Goal: Task Accomplishment & Management: Use online tool/utility

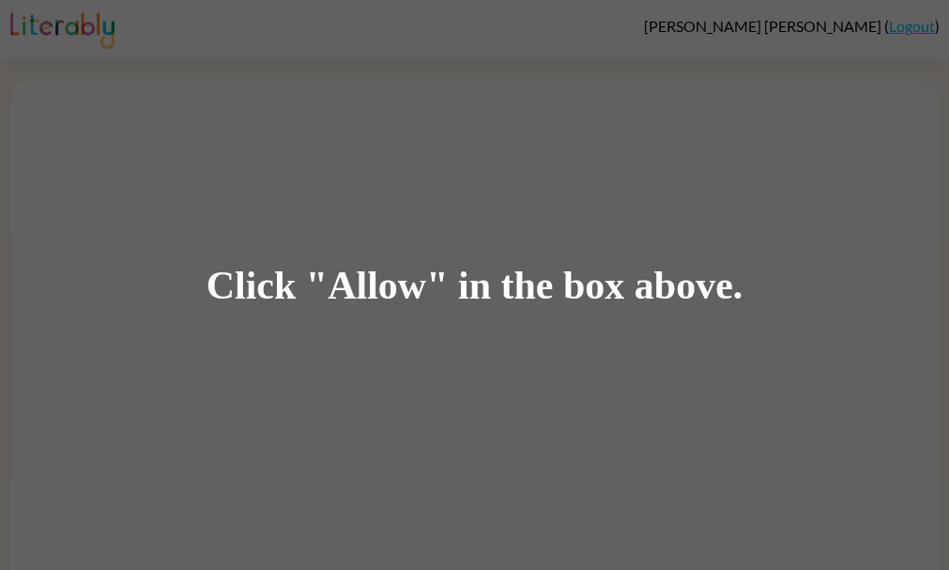
click at [324, 228] on div "Click "Allow" in the box above." at bounding box center [474, 285] width 949 height 570
click at [333, 254] on div "Click "Allow" in the box above." at bounding box center [474, 285] width 949 height 570
click at [332, 270] on div "Click "Allow" in the box above." at bounding box center [474, 285] width 537 height 42
click at [355, 292] on div "Click "Allow" in the box above." at bounding box center [474, 285] width 537 height 42
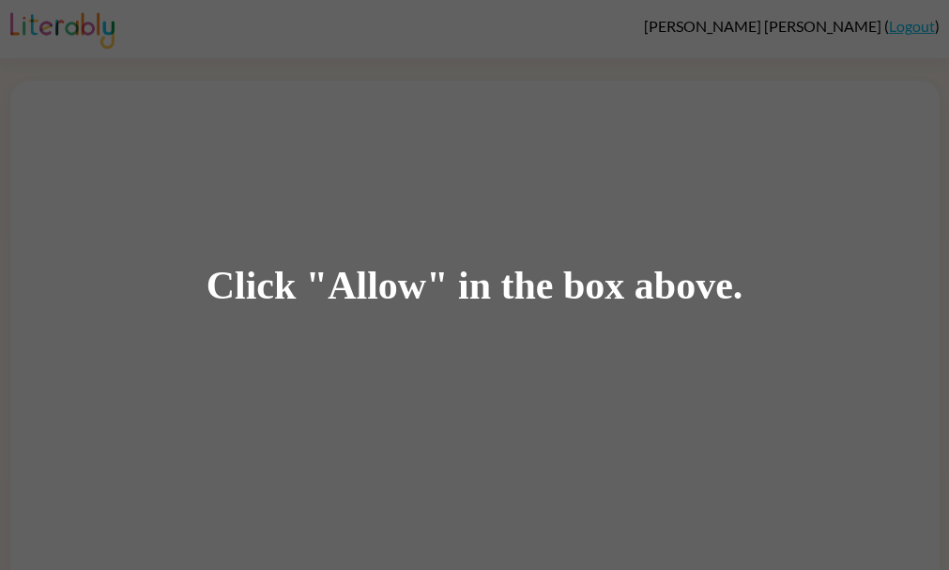
click at [603, 179] on div "Click "Allow" in the box above." at bounding box center [474, 285] width 949 height 570
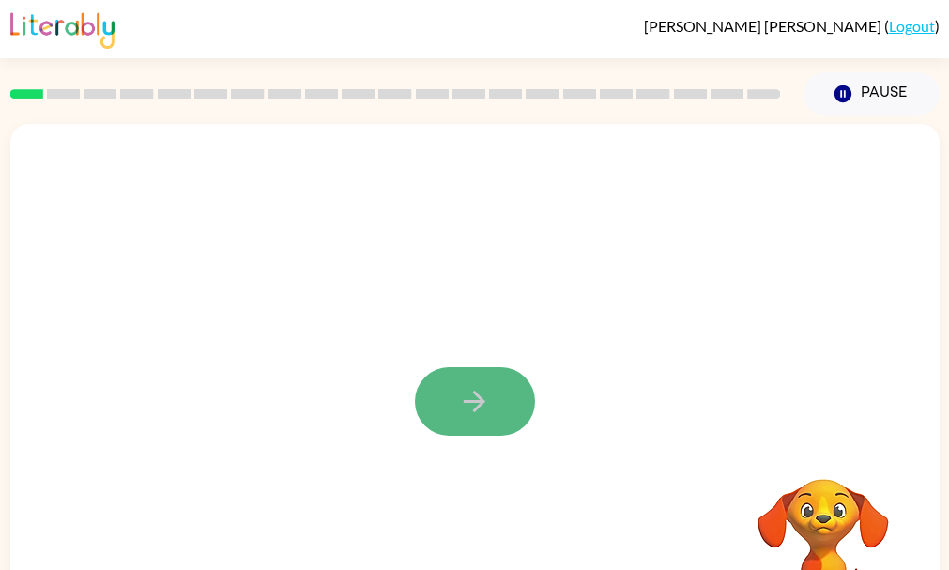
click at [442, 403] on button "button" at bounding box center [475, 401] width 120 height 68
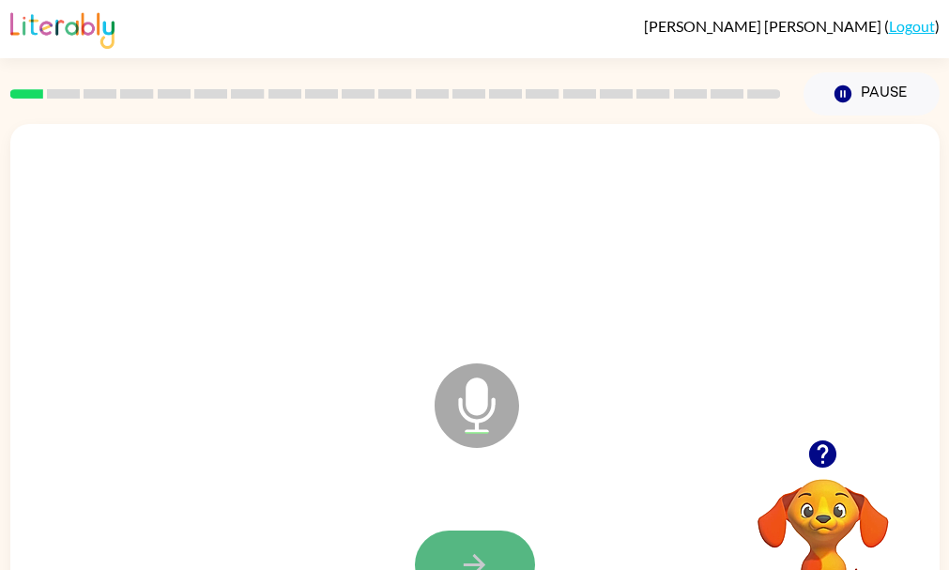
click at [496, 548] on button "button" at bounding box center [475, 564] width 120 height 68
click at [497, 536] on button "button" at bounding box center [475, 564] width 120 height 68
click at [497, 537] on button "button" at bounding box center [475, 564] width 120 height 68
click at [485, 546] on button "button" at bounding box center [475, 564] width 120 height 68
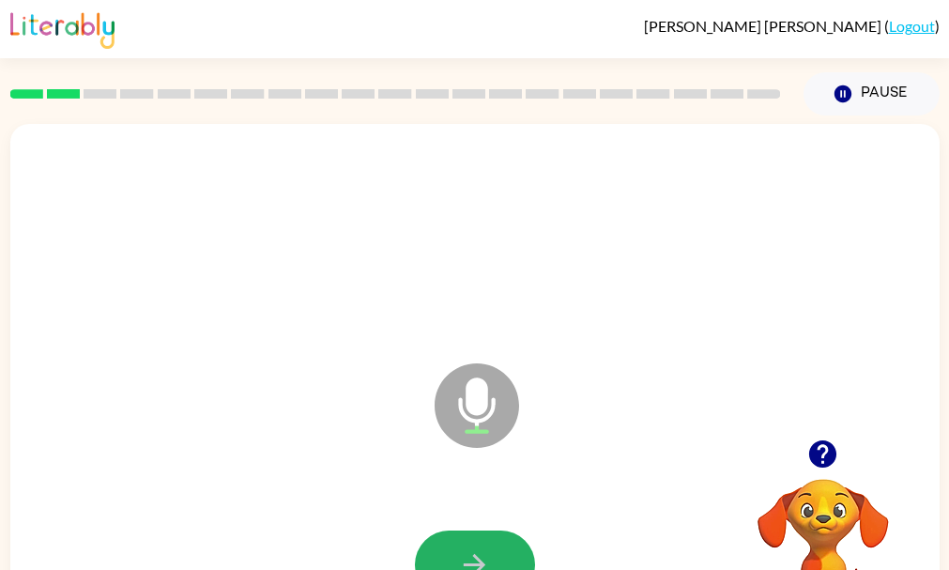
click at [485, 546] on button "button" at bounding box center [475, 564] width 120 height 68
click at [468, 540] on button "button" at bounding box center [475, 564] width 120 height 68
click at [457, 535] on button "button" at bounding box center [475, 564] width 120 height 68
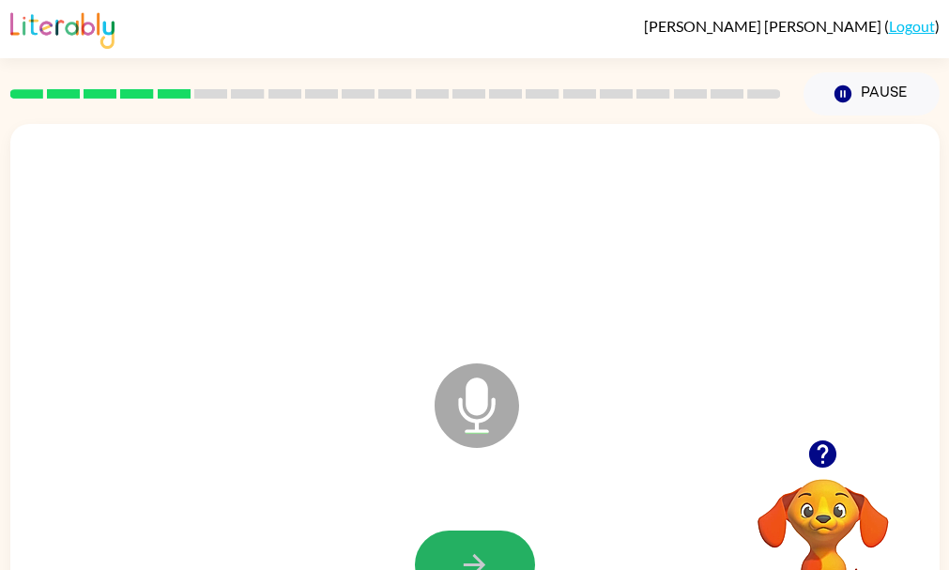
click at [457, 535] on button "button" at bounding box center [475, 564] width 120 height 68
click at [277, 327] on div "Microphone The Microphone is here when it is your turn to talk" at bounding box center [429, 359] width 801 height 68
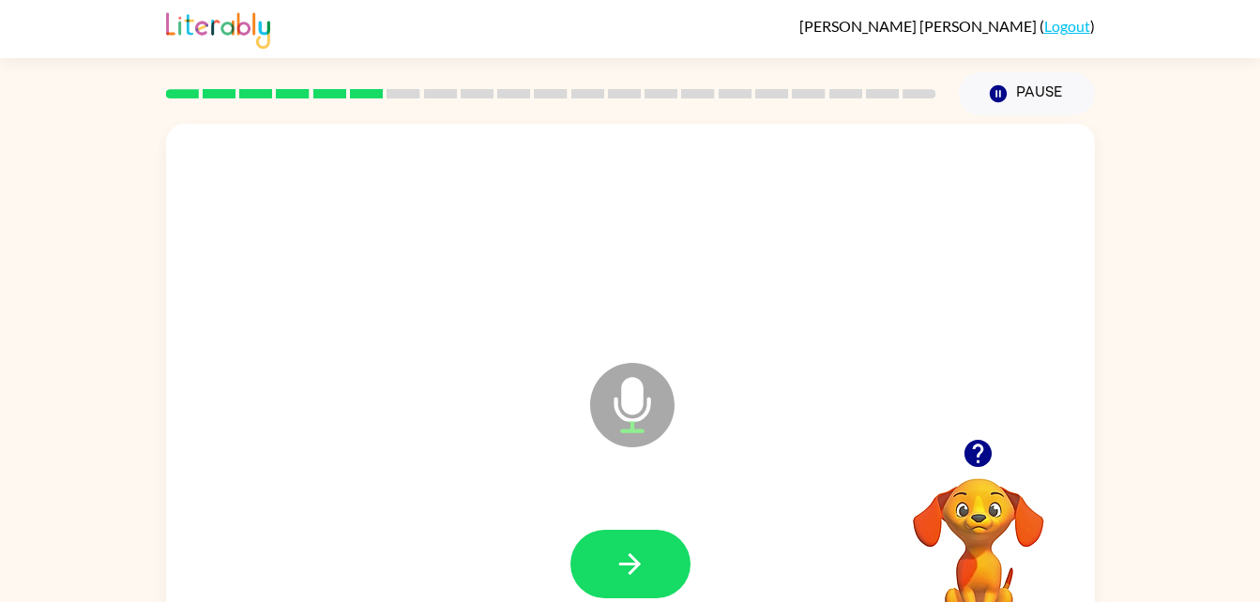
click at [948, 484] on video "Your browser must support playing .mp4 files to use Literably. Please try using…" at bounding box center [979, 543] width 188 height 188
click at [948, 460] on icon "button" at bounding box center [978, 453] width 33 height 33
click at [608, 557] on button "button" at bounding box center [631, 564] width 120 height 68
click at [948, 457] on icon "button" at bounding box center [978, 453] width 27 height 27
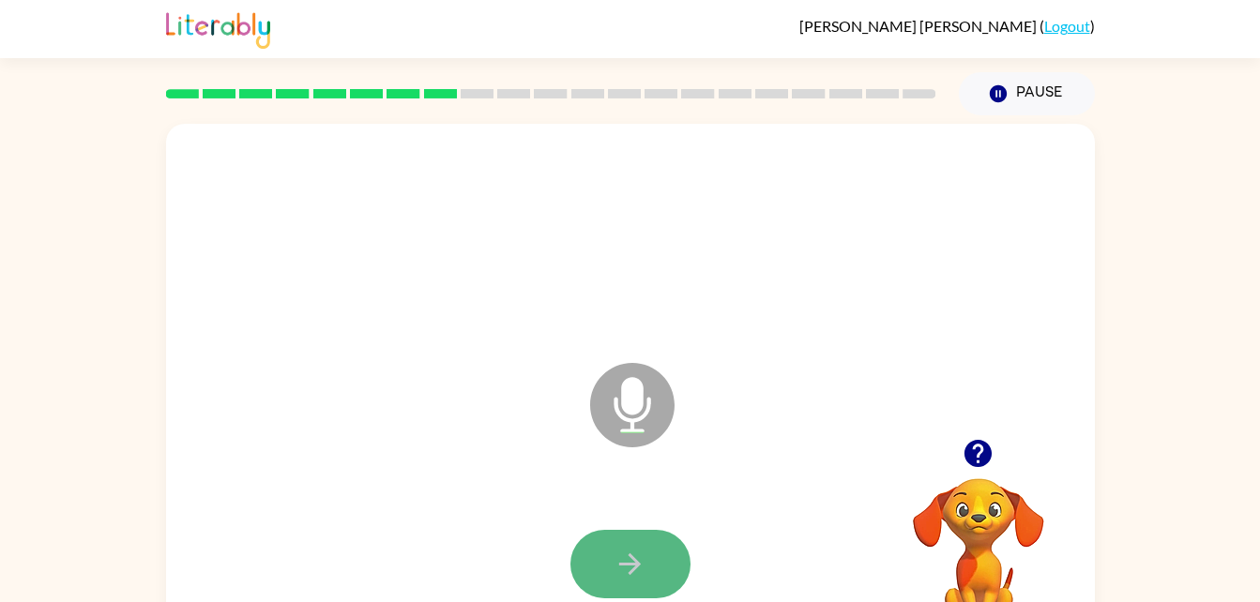
click at [649, 535] on button "button" at bounding box center [631, 564] width 120 height 68
click at [650, 556] on button "button" at bounding box center [631, 564] width 120 height 68
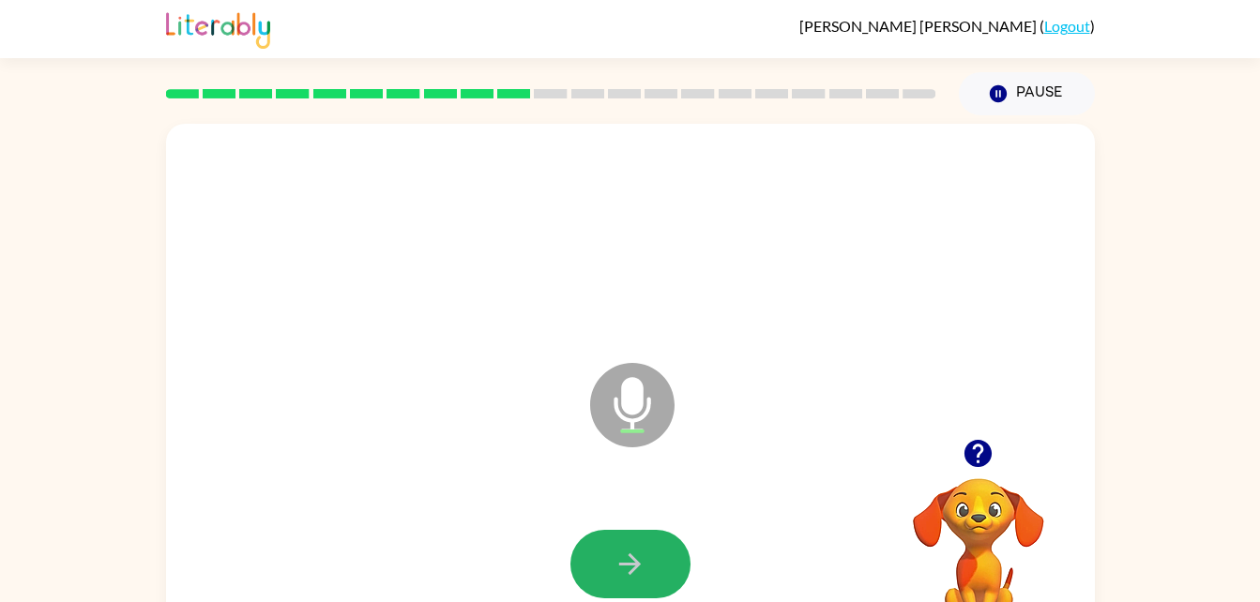
click at [650, 556] on button "button" at bounding box center [631, 564] width 120 height 68
click at [649, 556] on button "button" at bounding box center [631, 564] width 120 height 68
click at [647, 556] on button "button" at bounding box center [631, 564] width 120 height 68
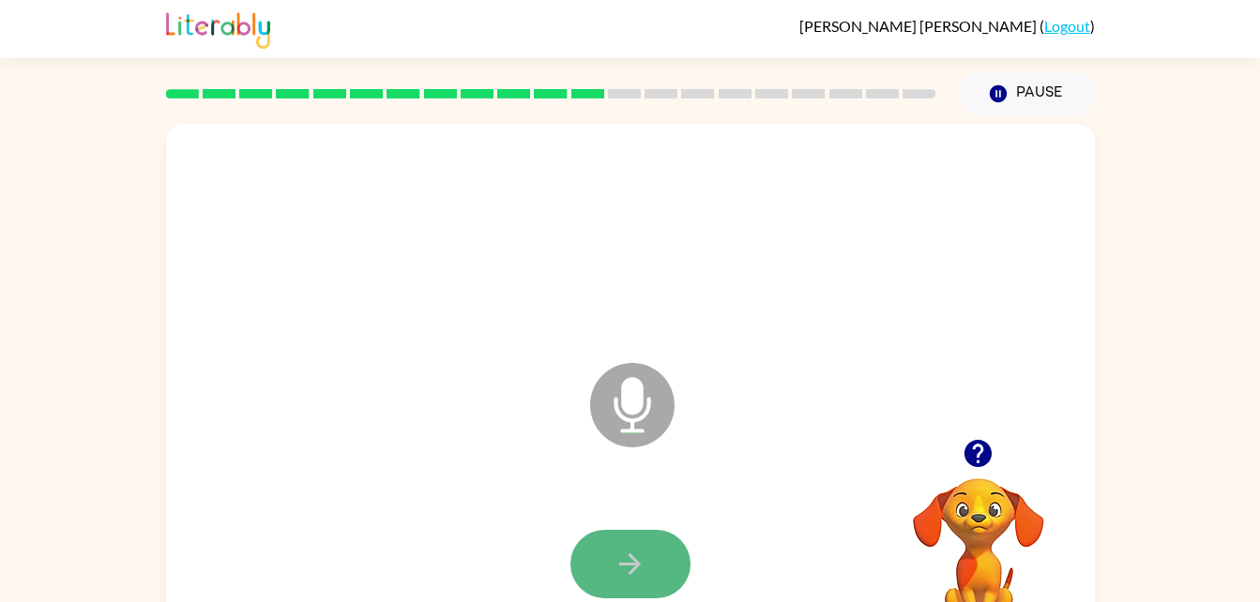
click at [640, 557] on icon "button" at bounding box center [630, 564] width 33 height 33
click at [639, 559] on icon "button" at bounding box center [630, 564] width 33 height 33
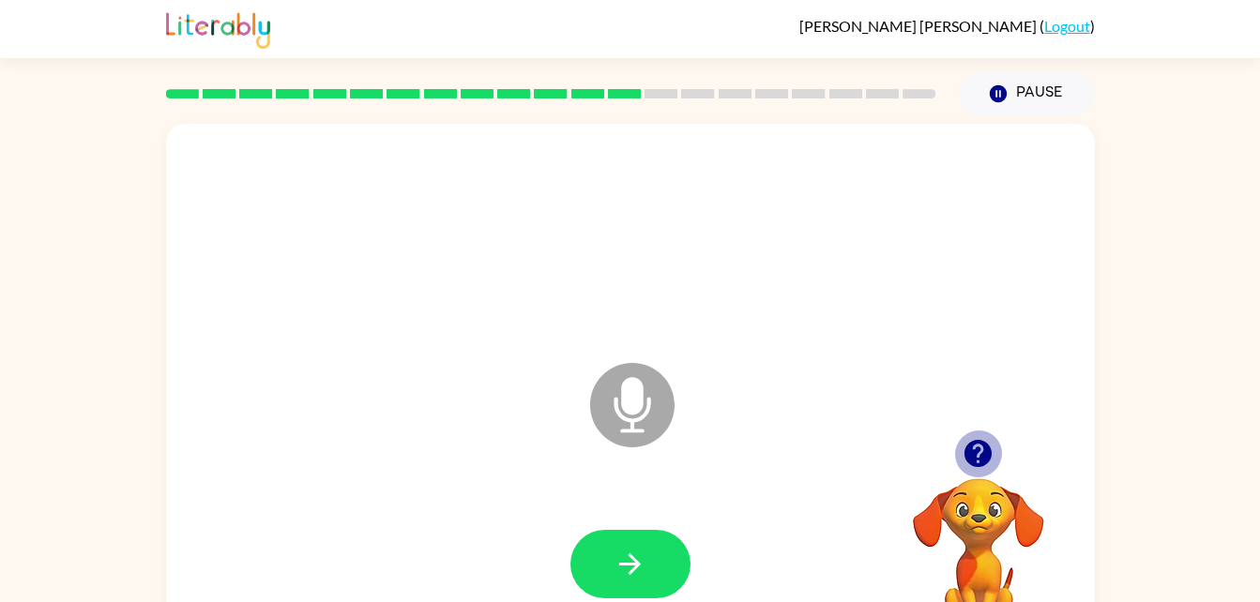
click at [948, 452] on icon "button" at bounding box center [978, 453] width 27 height 27
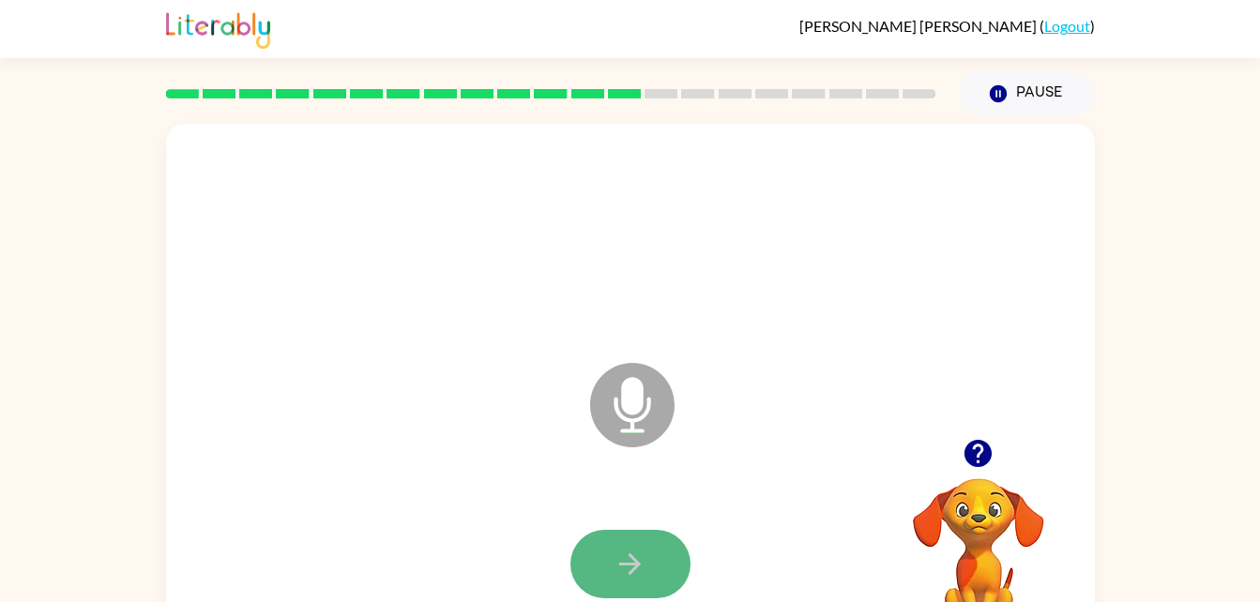
click at [597, 547] on button "button" at bounding box center [631, 564] width 120 height 68
click at [619, 561] on icon "button" at bounding box center [630, 564] width 33 height 33
click at [618, 558] on icon "button" at bounding box center [630, 564] width 33 height 33
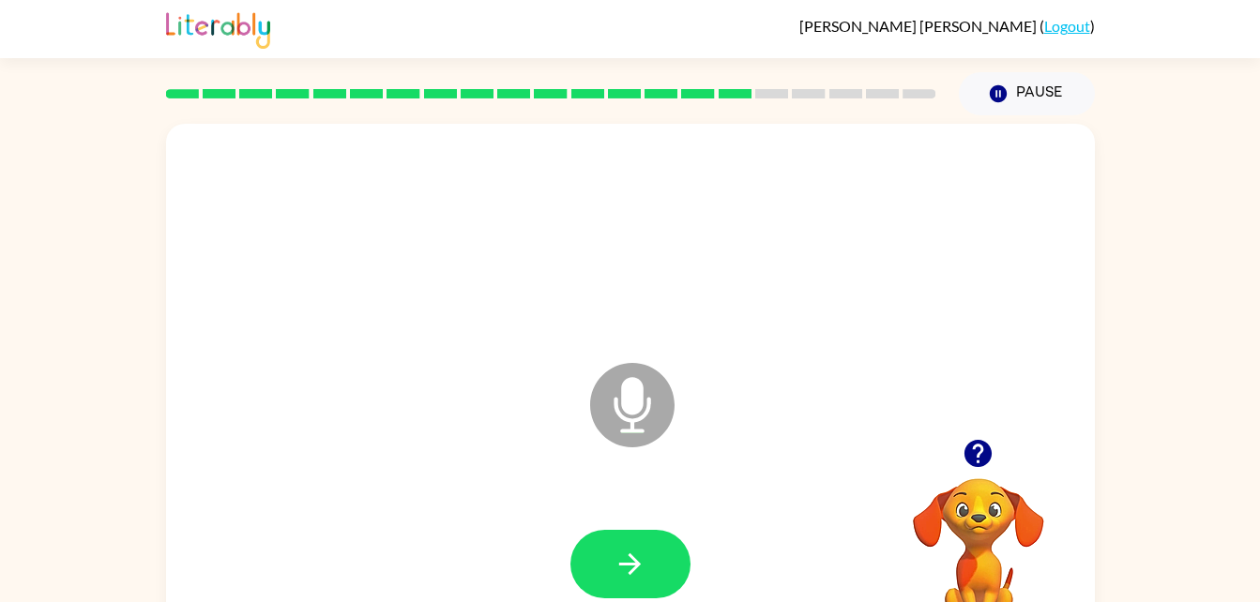
drag, startPoint x: 618, startPoint y: 558, endPoint x: 436, endPoint y: 476, distance: 199.9
click at [436, 476] on div "Microphone The Microphone is here when it is your turn to talk" at bounding box center [630, 392] width 929 height 536
click at [616, 553] on icon "button" at bounding box center [630, 564] width 33 height 33
click at [948, 452] on icon "button" at bounding box center [978, 453] width 27 height 27
click at [612, 566] on button "button" at bounding box center [631, 564] width 120 height 68
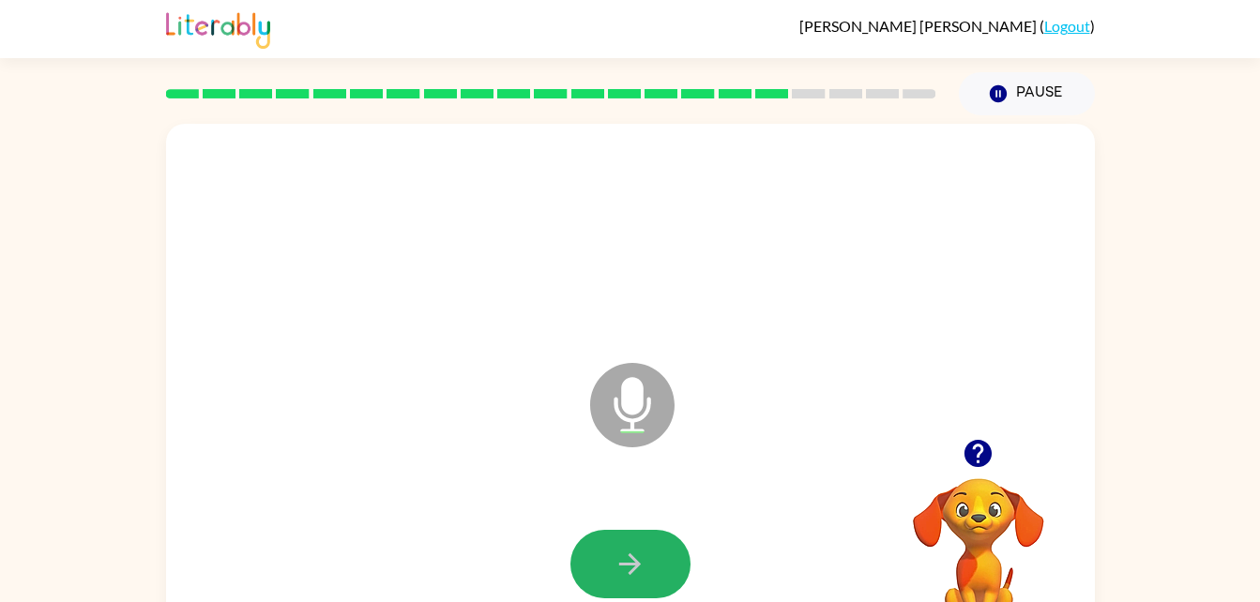
click at [612, 566] on button "button" at bounding box center [631, 564] width 120 height 68
click at [612, 569] on button "button" at bounding box center [631, 564] width 120 height 68
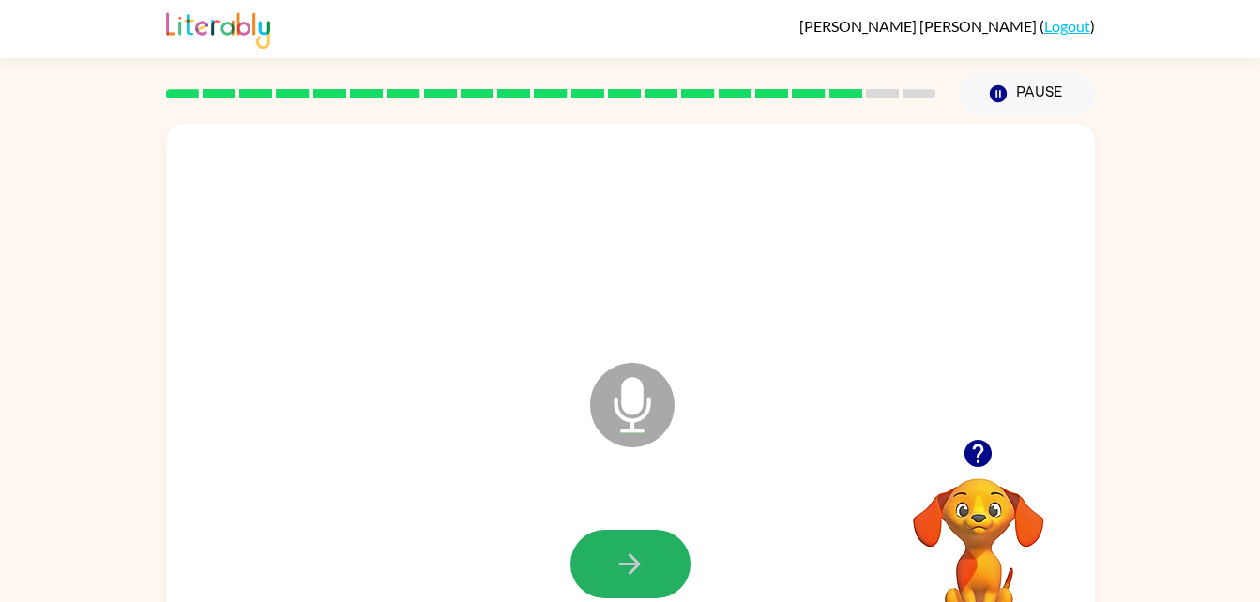
click at [612, 569] on button "button" at bounding box center [631, 564] width 120 height 68
click at [611, 562] on button "button" at bounding box center [631, 564] width 120 height 68
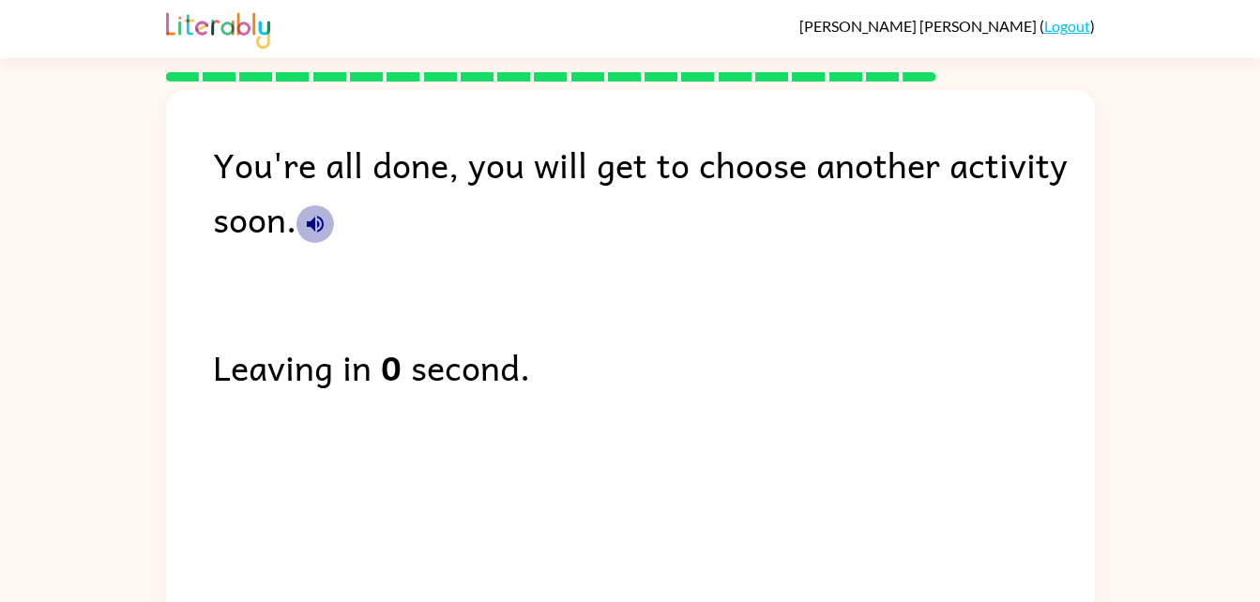
click at [306, 214] on icon "button" at bounding box center [315, 224] width 23 height 23
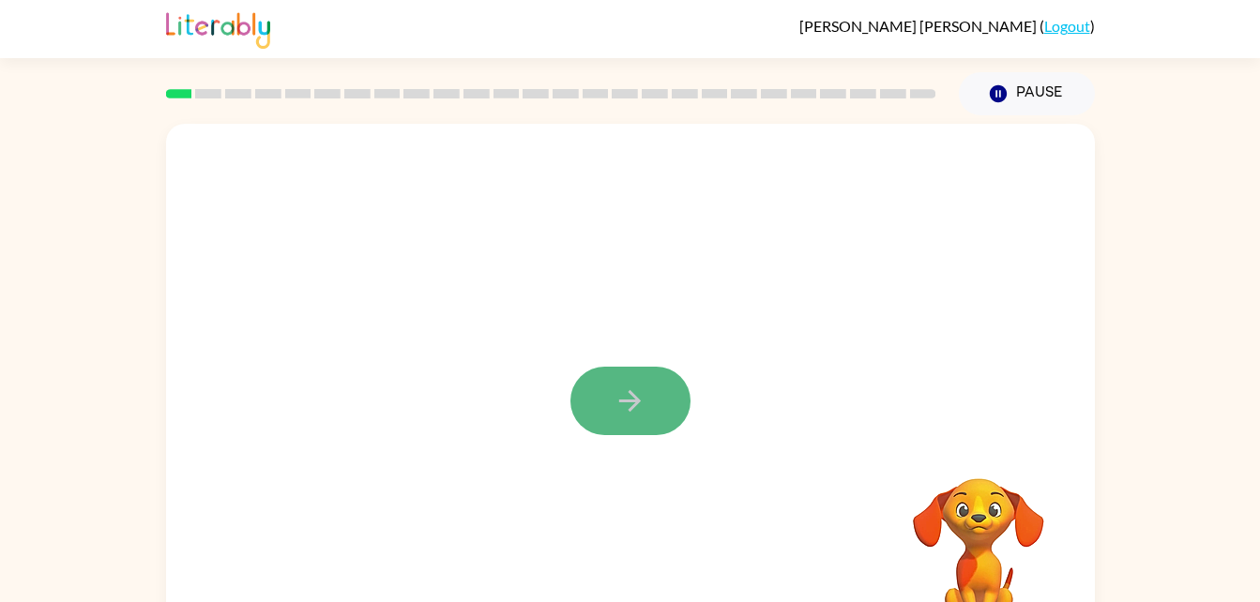
click at [633, 387] on icon "button" at bounding box center [630, 401] width 33 height 33
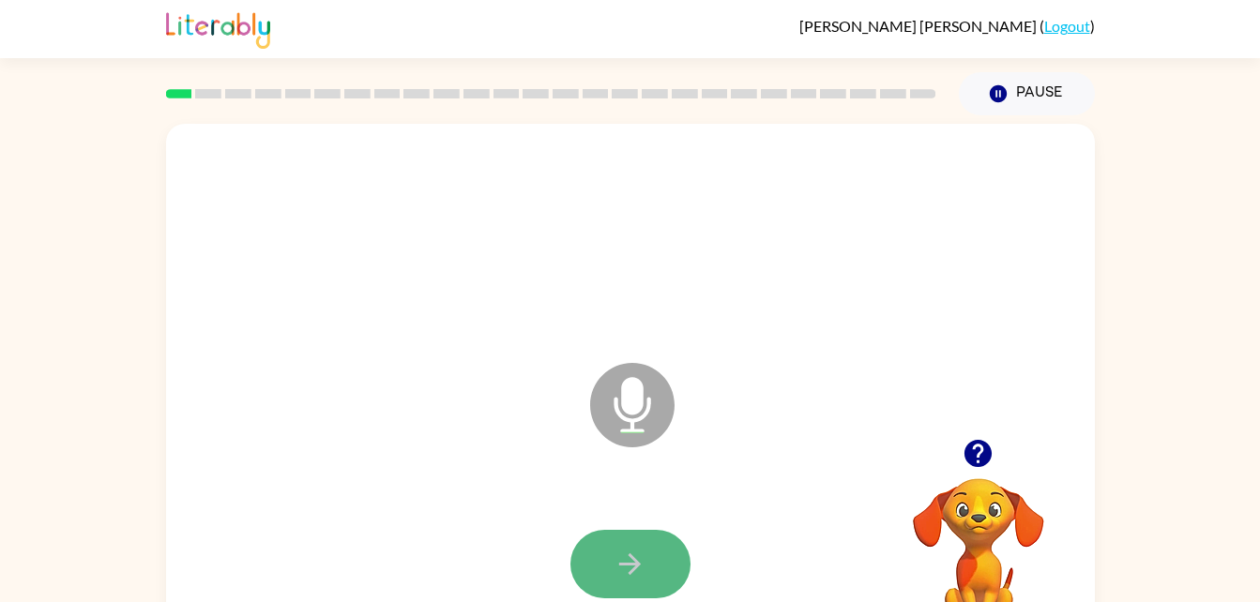
click at [633, 544] on button "button" at bounding box center [631, 564] width 120 height 68
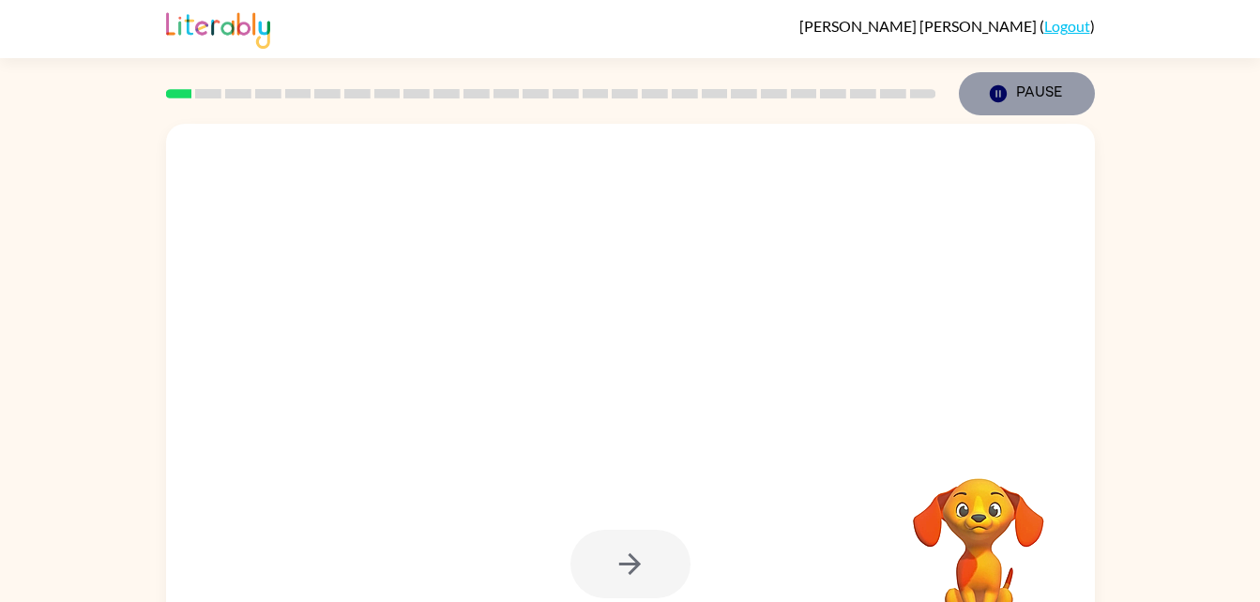
click at [1005, 92] on icon "button" at bounding box center [997, 93] width 17 height 17
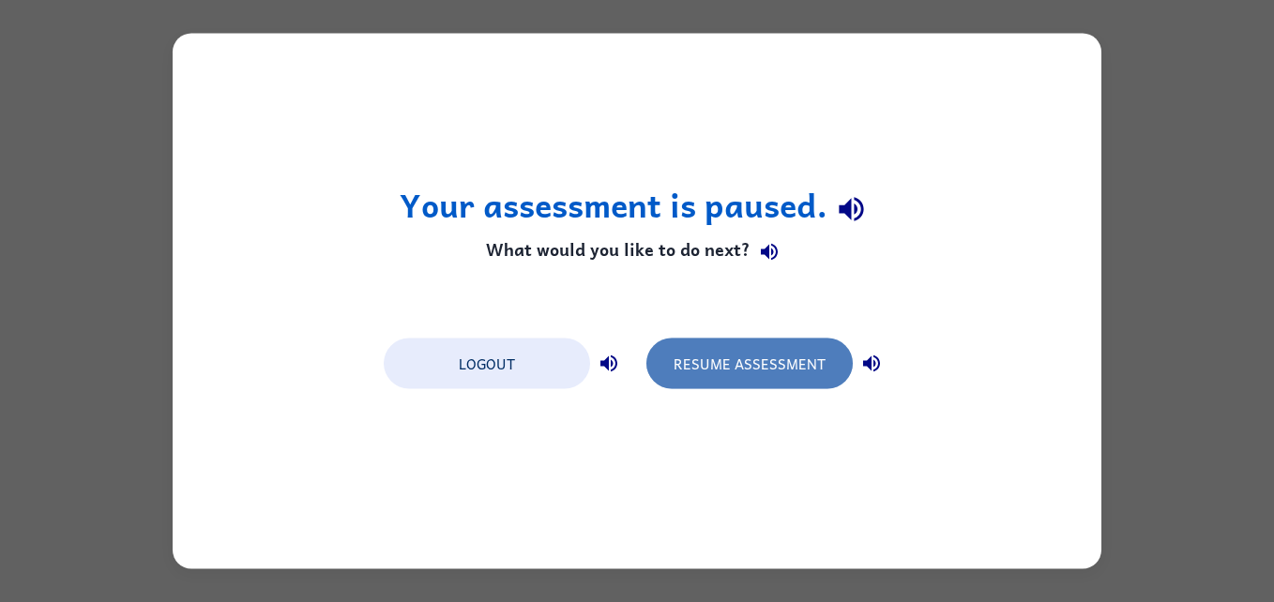
click at [756, 349] on button "Resume Assessment" at bounding box center [750, 364] width 206 height 51
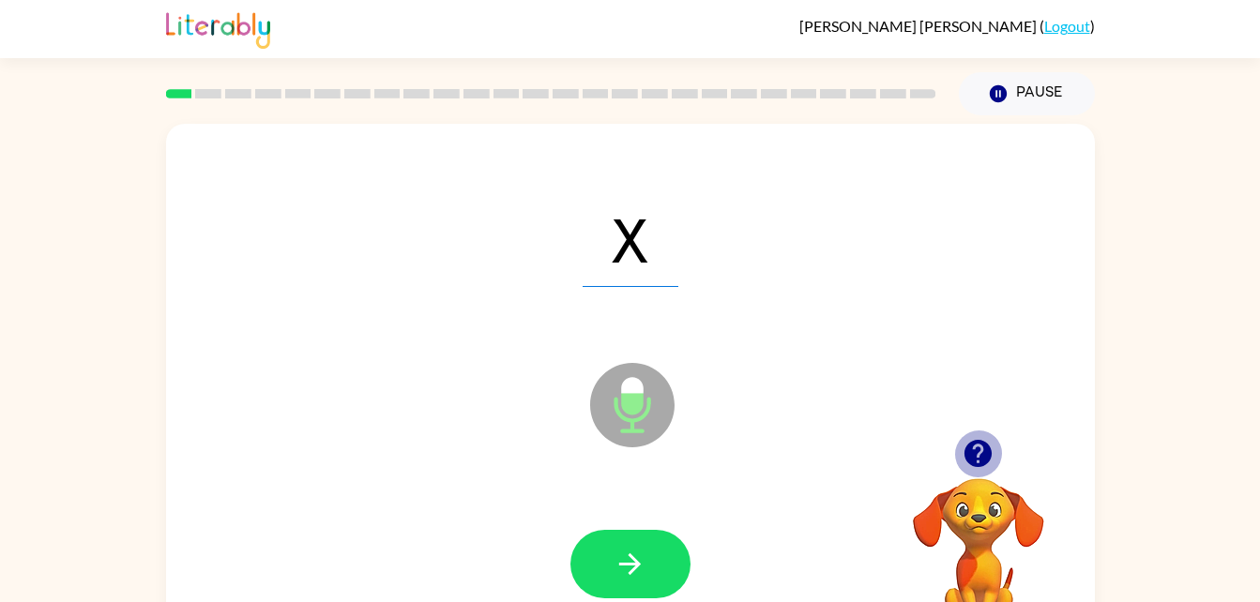
click at [969, 442] on icon "button" at bounding box center [978, 453] width 33 height 33
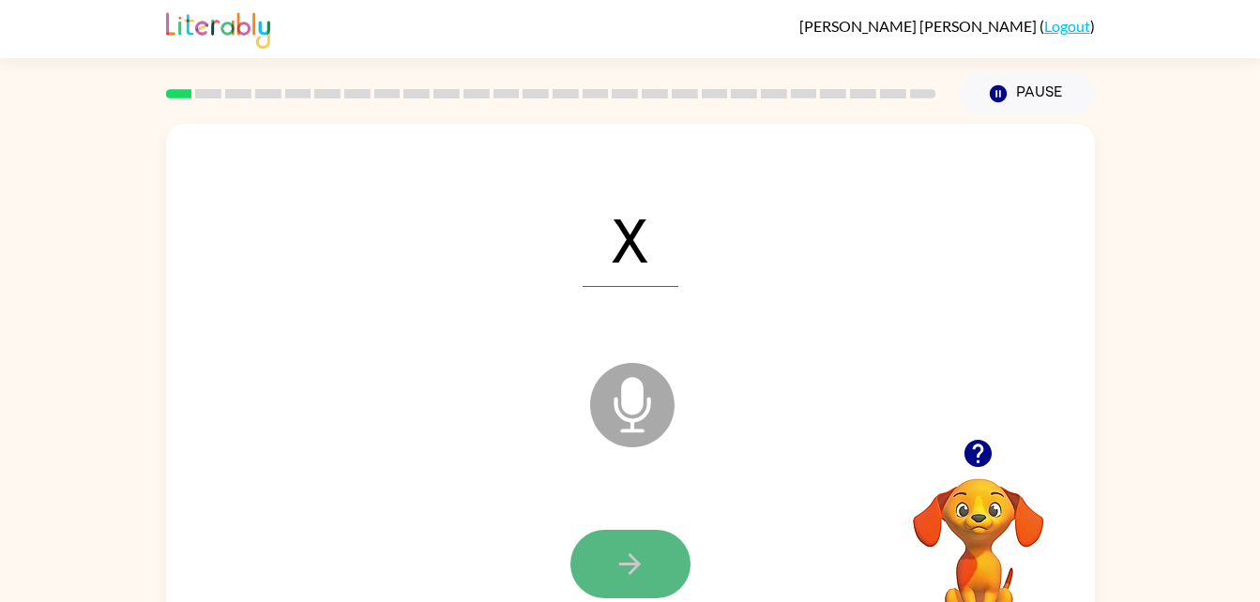
click at [608, 567] on button "button" at bounding box center [631, 564] width 120 height 68
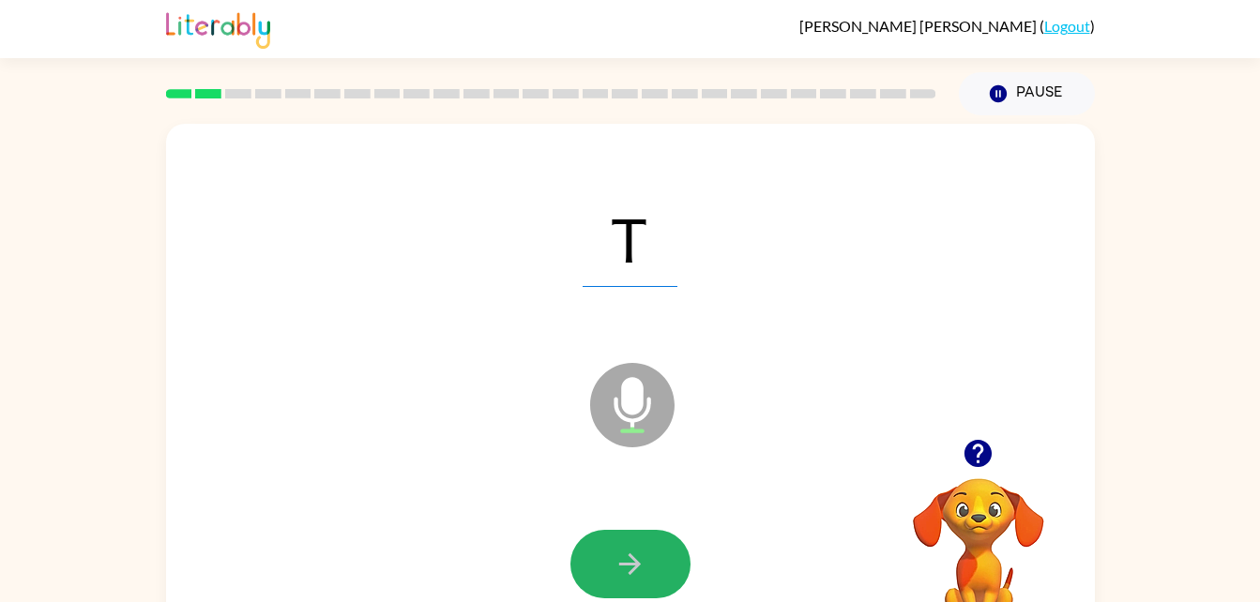
click at [608, 567] on button "button" at bounding box center [631, 564] width 120 height 68
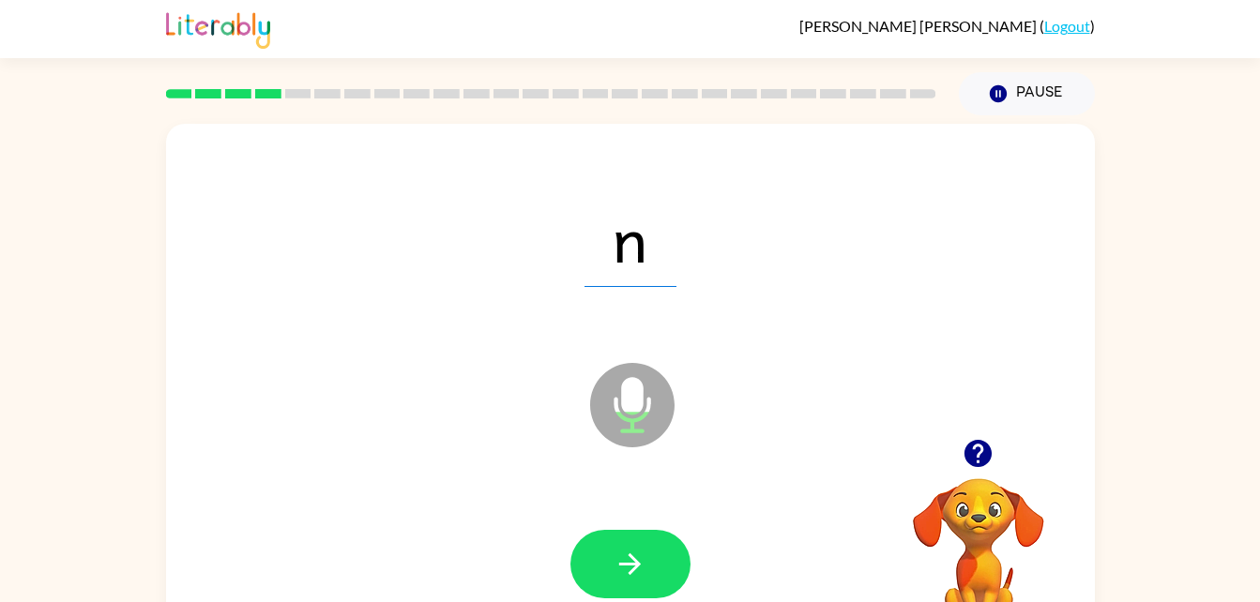
drag, startPoint x: 608, startPoint y: 567, endPoint x: 584, endPoint y: 551, distance: 29.1
click at [584, 551] on button "button" at bounding box center [631, 564] width 120 height 68
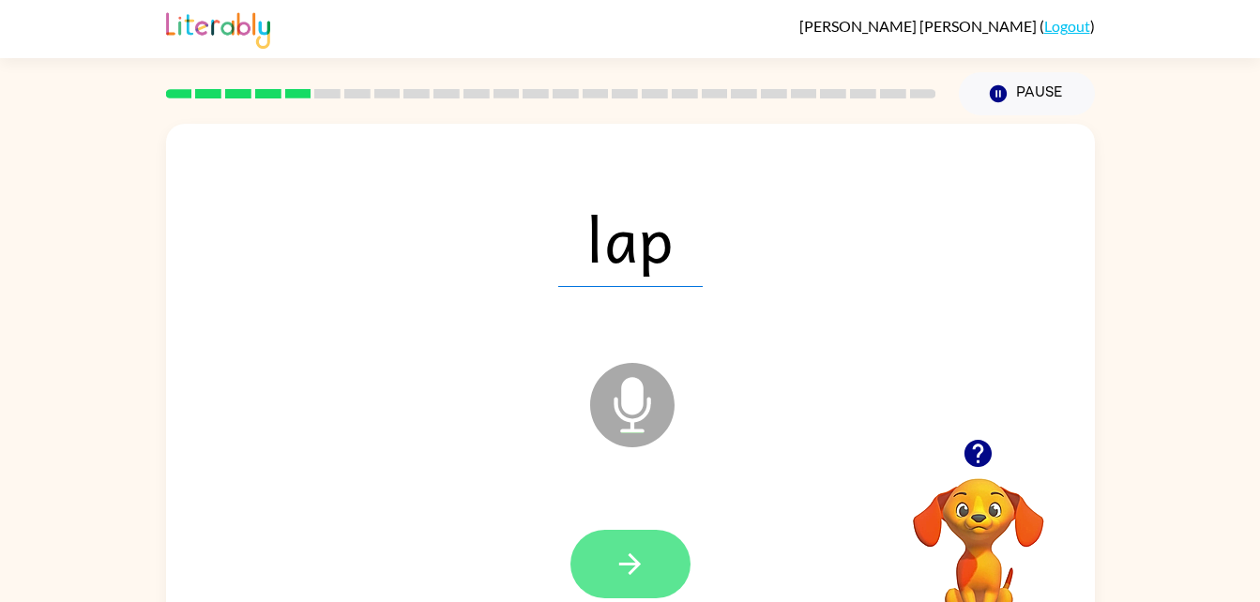
click at [582, 550] on button "button" at bounding box center [631, 564] width 120 height 68
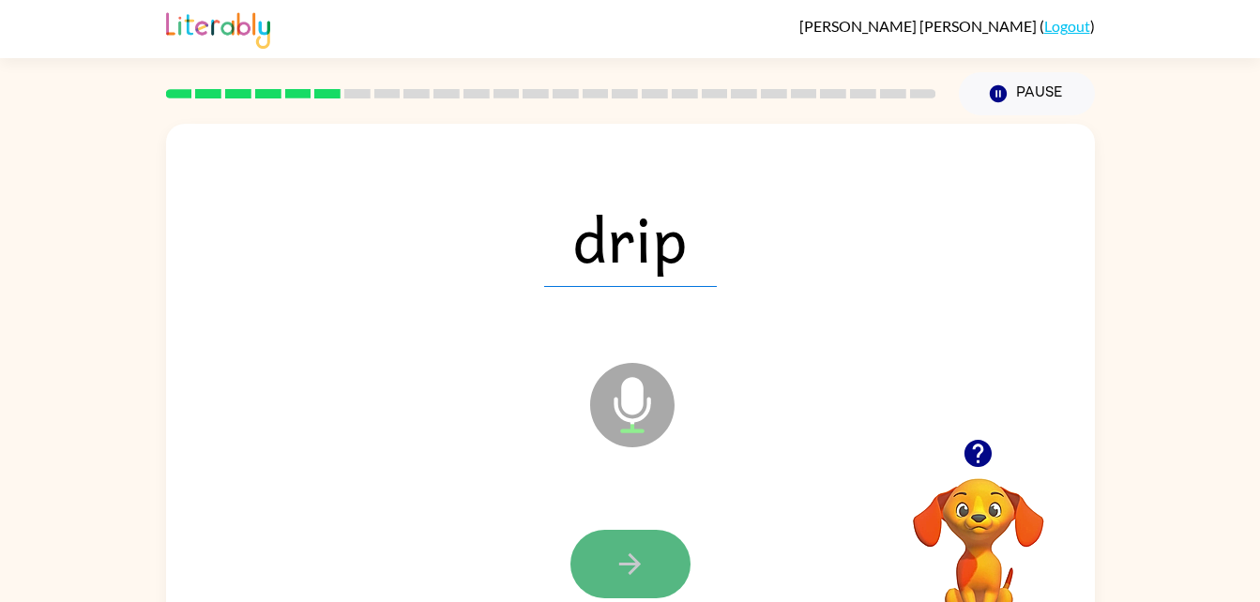
drag, startPoint x: 582, startPoint y: 550, endPoint x: 605, endPoint y: 578, distance: 36.6
click at [605, 578] on button "button" at bounding box center [631, 564] width 120 height 68
click at [597, 557] on button "button" at bounding box center [631, 564] width 120 height 68
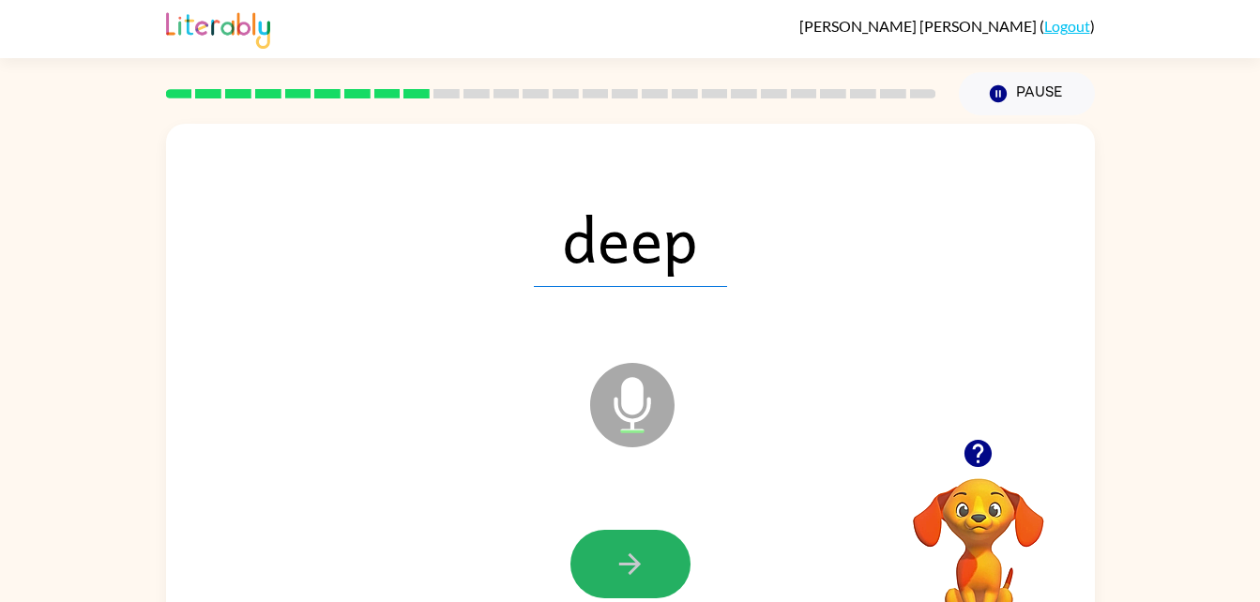
click at [597, 557] on button "button" at bounding box center [631, 564] width 120 height 68
click at [597, 562] on button "button" at bounding box center [631, 564] width 120 height 68
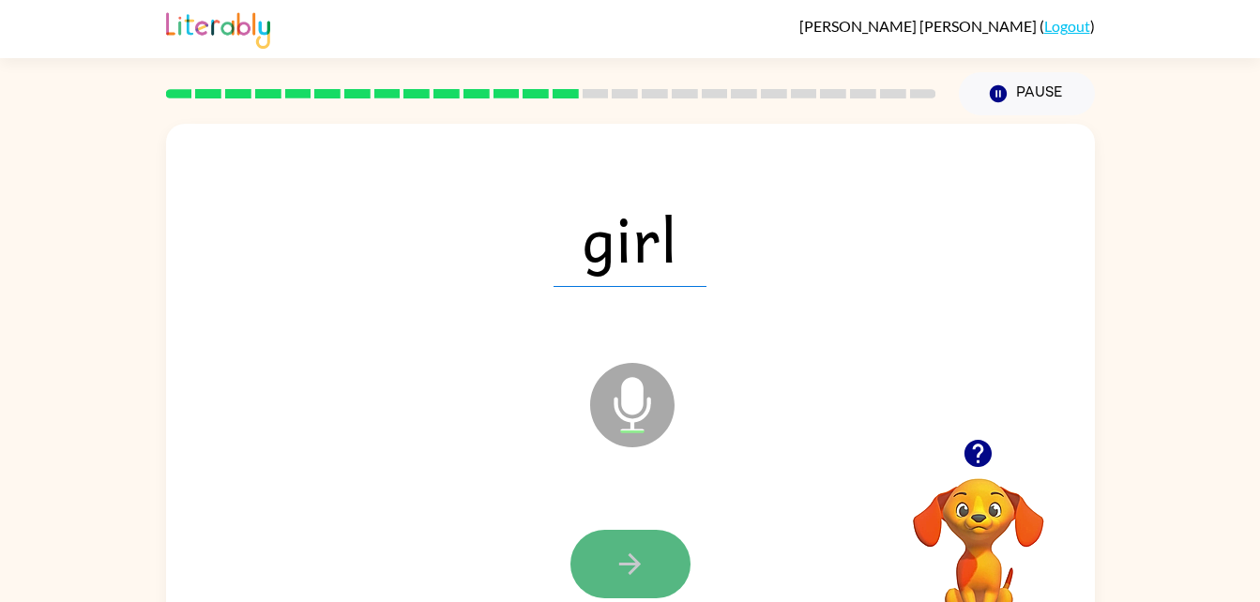
drag, startPoint x: 597, startPoint y: 554, endPoint x: 615, endPoint y: 571, distance: 24.6
click at [615, 571] on icon "button" at bounding box center [630, 564] width 33 height 33
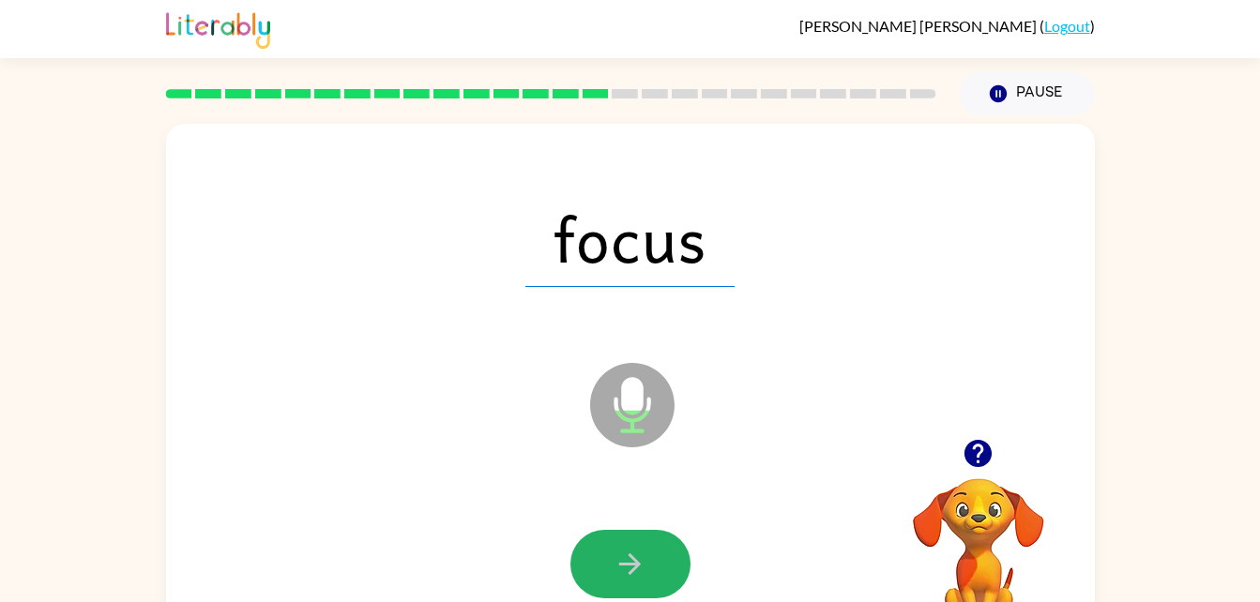
click at [615, 571] on icon "button" at bounding box center [630, 564] width 33 height 33
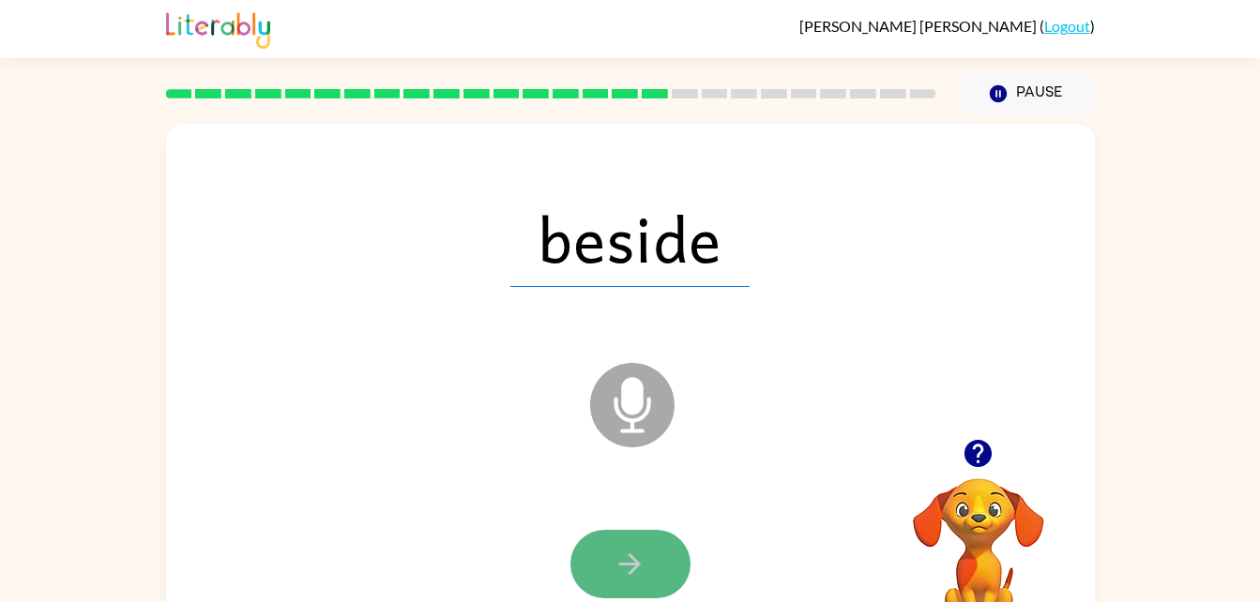
drag, startPoint x: 615, startPoint y: 571, endPoint x: 594, endPoint y: 552, distance: 27.9
click at [594, 552] on button "button" at bounding box center [631, 564] width 120 height 68
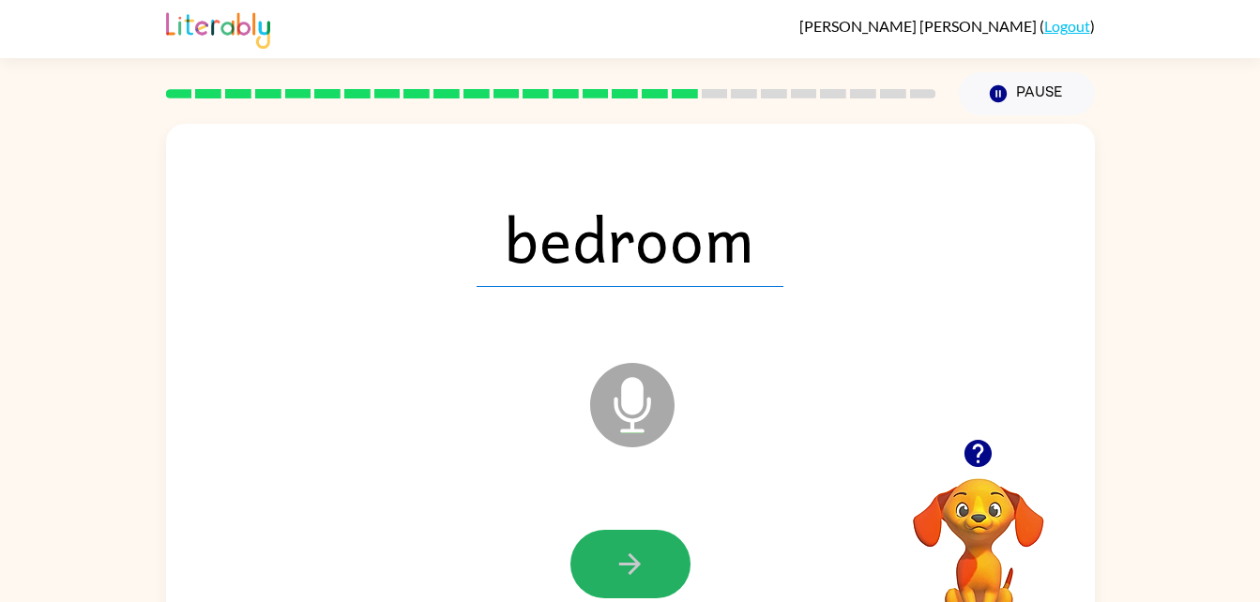
click at [634, 575] on icon "button" at bounding box center [630, 564] width 33 height 33
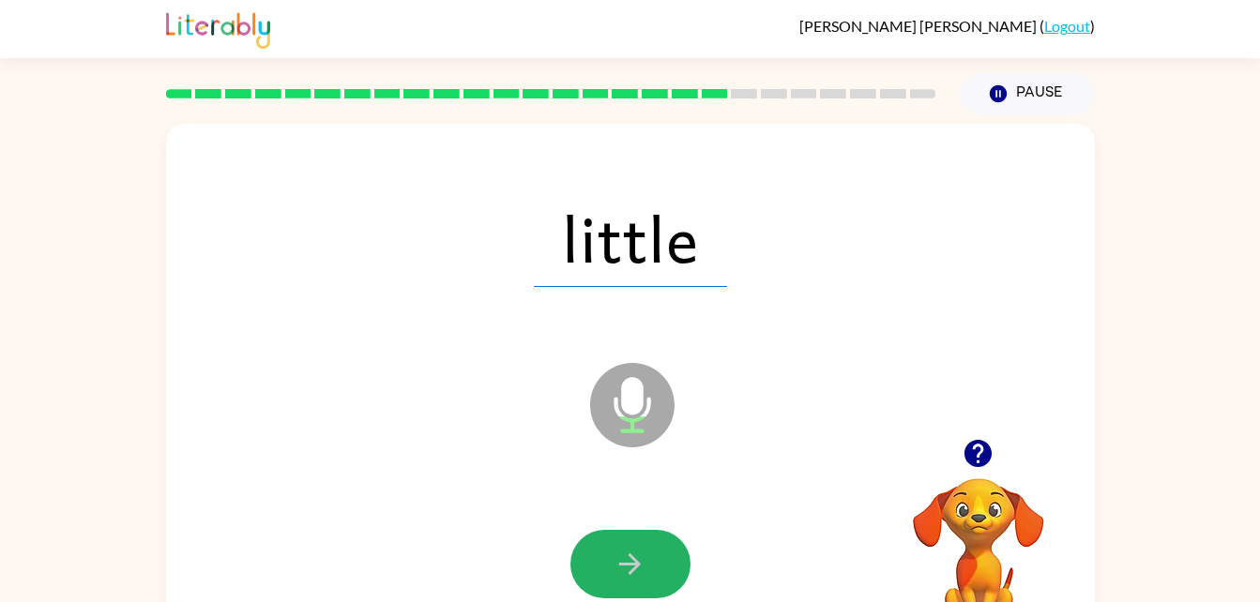
click at [634, 575] on icon "button" at bounding box center [630, 564] width 33 height 33
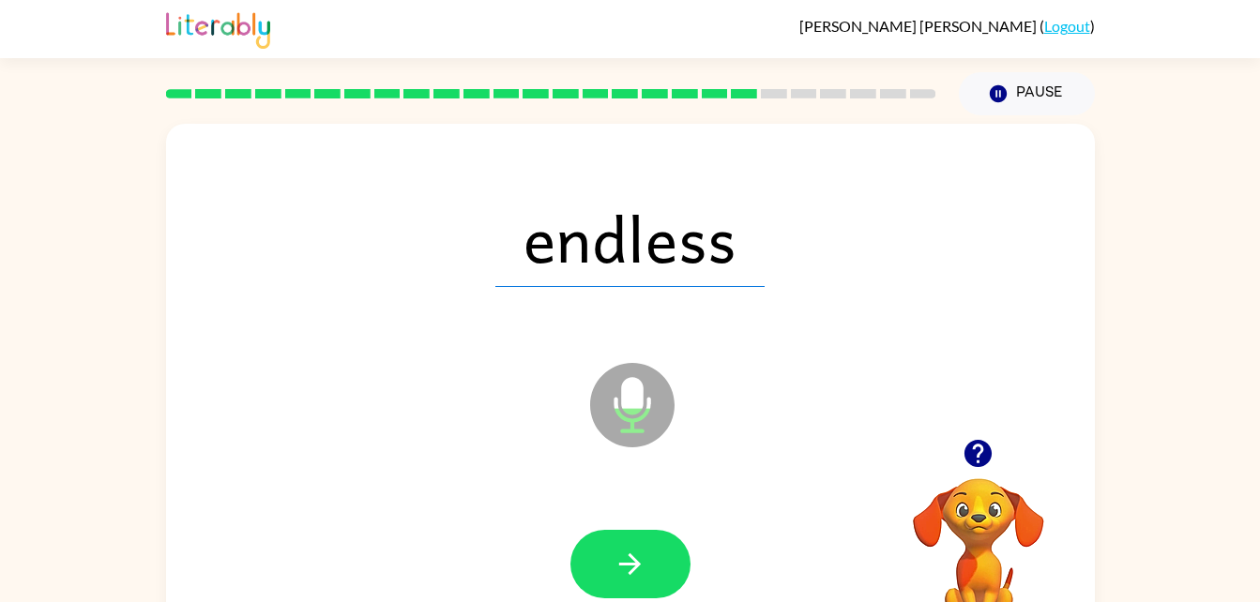
click at [634, 575] on icon "button" at bounding box center [630, 564] width 33 height 33
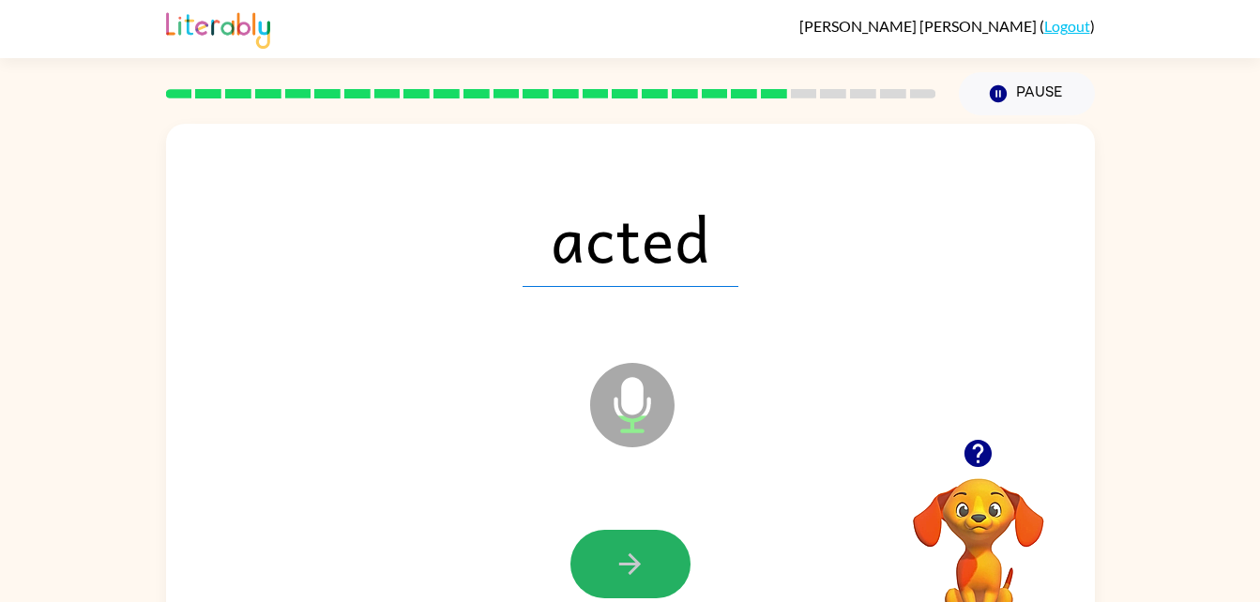
click at [634, 575] on icon "button" at bounding box center [630, 564] width 33 height 33
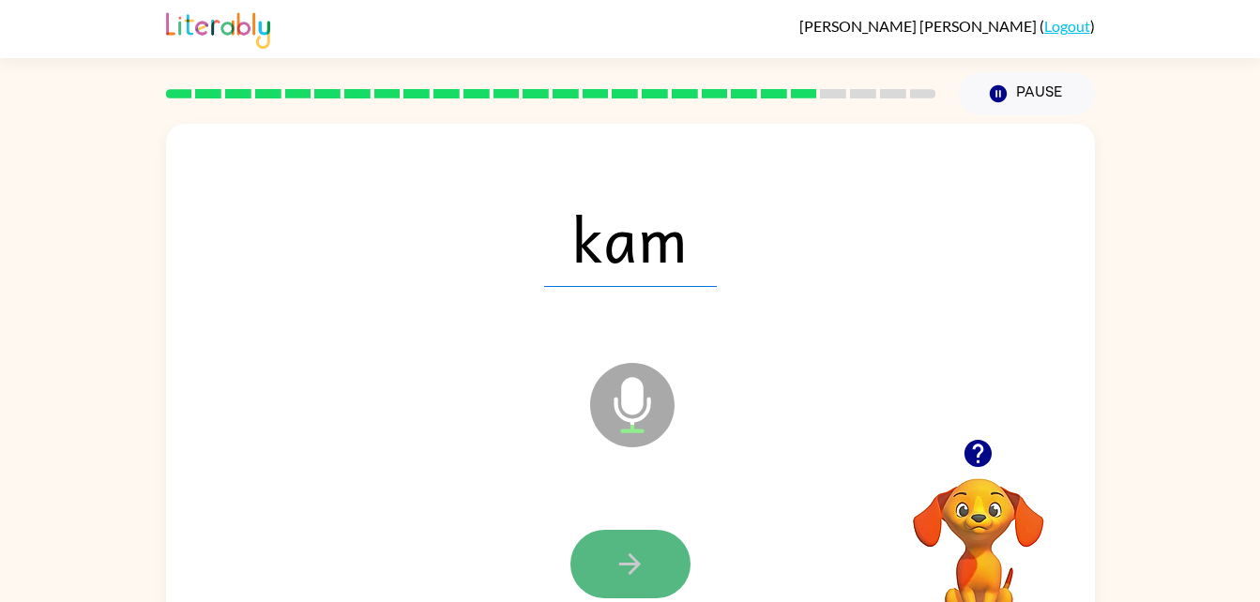
click at [632, 565] on icon "button" at bounding box center [630, 565] width 22 height 22
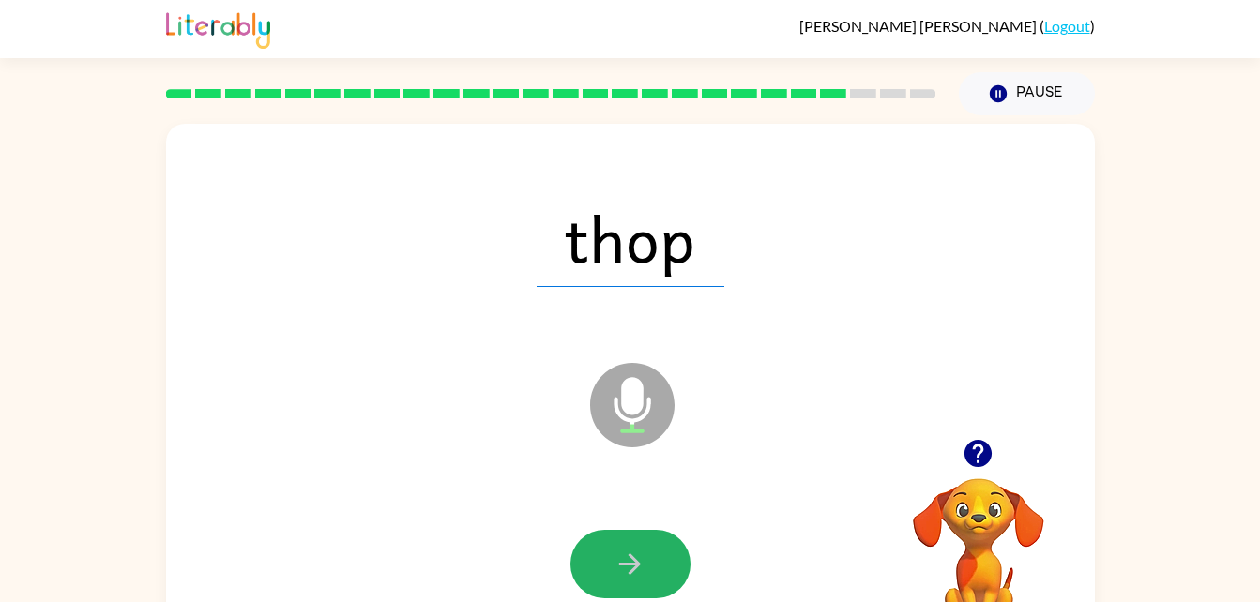
click at [632, 565] on icon "button" at bounding box center [630, 565] width 22 height 22
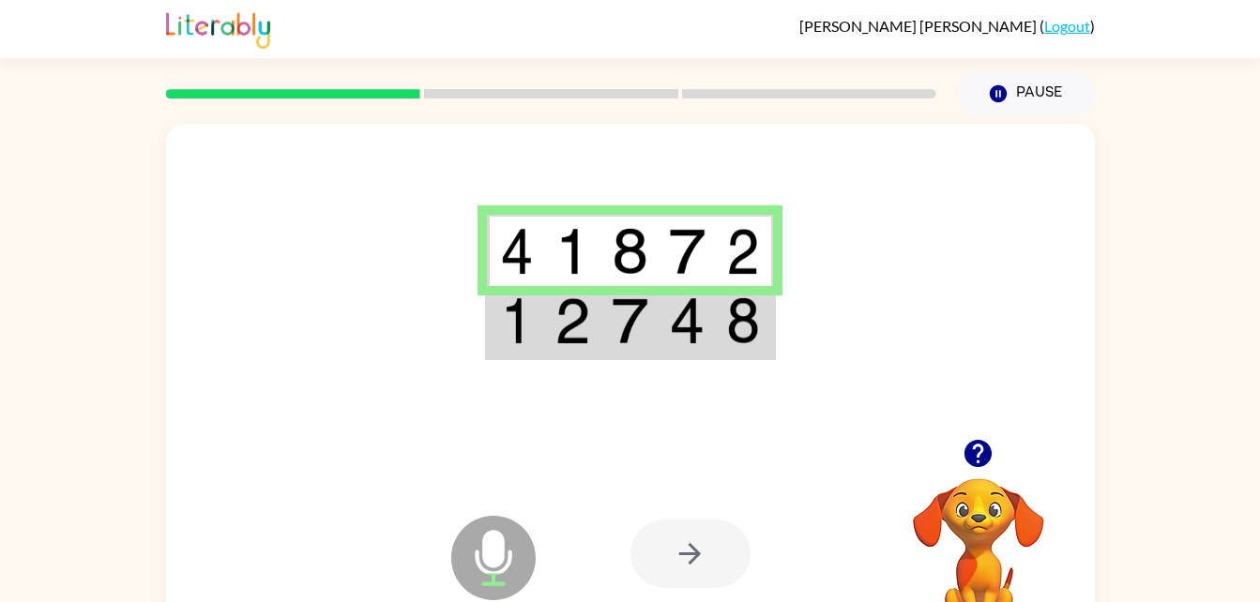
click at [653, 327] on td at bounding box center [629, 322] width 57 height 72
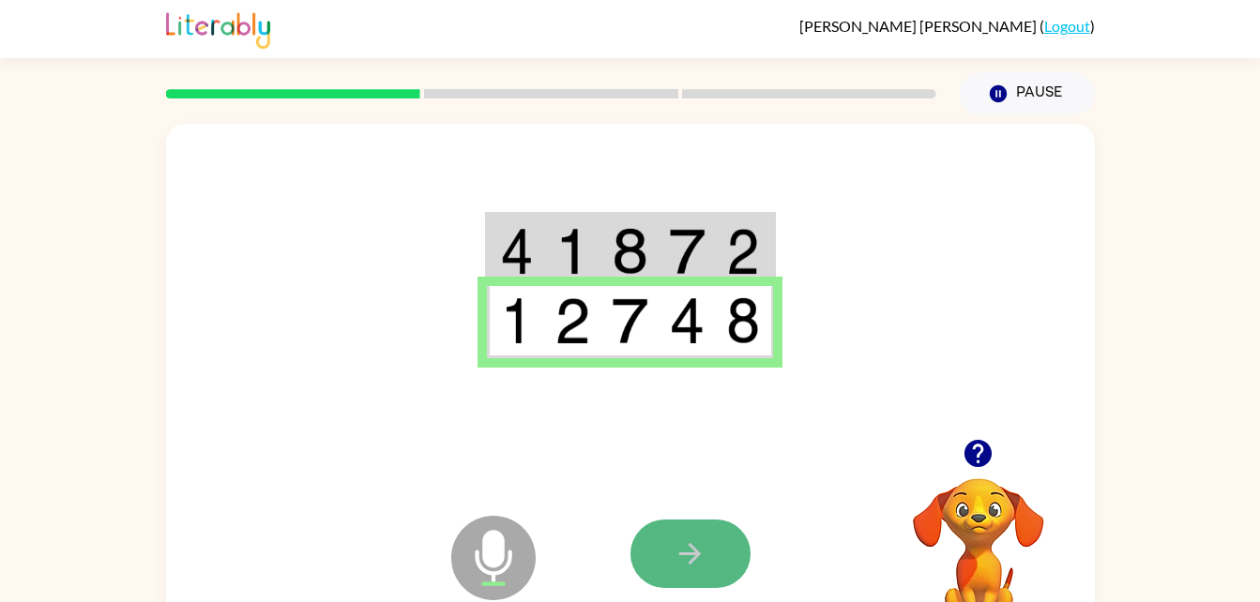
click at [683, 544] on icon "button" at bounding box center [690, 554] width 33 height 33
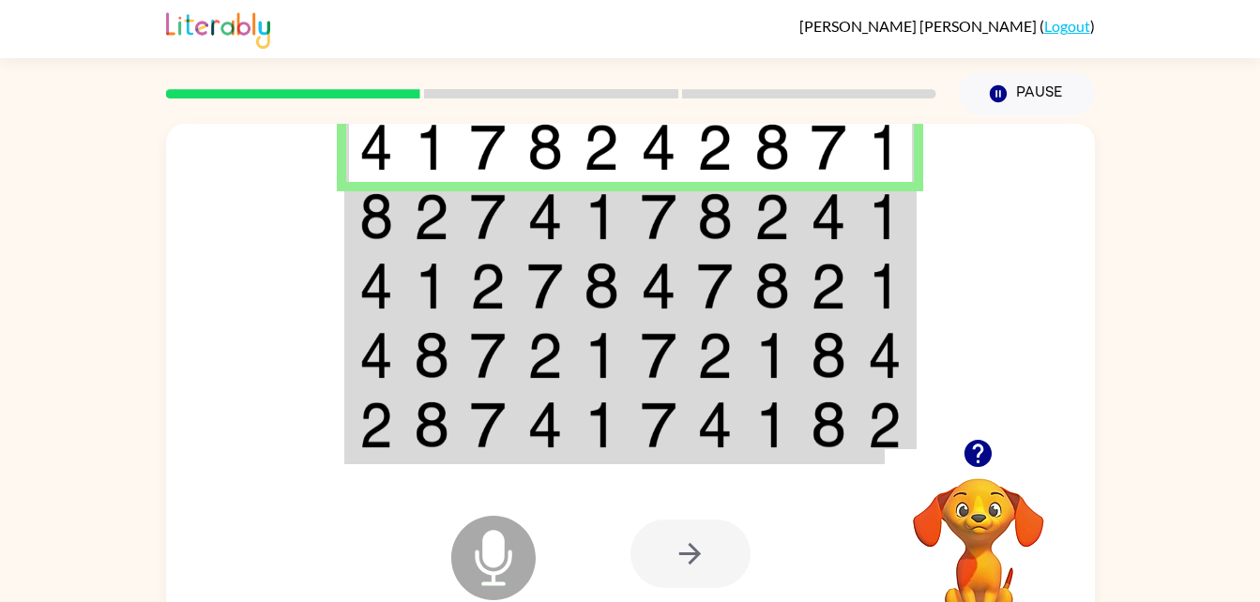
click at [571, 203] on td at bounding box center [545, 216] width 57 height 69
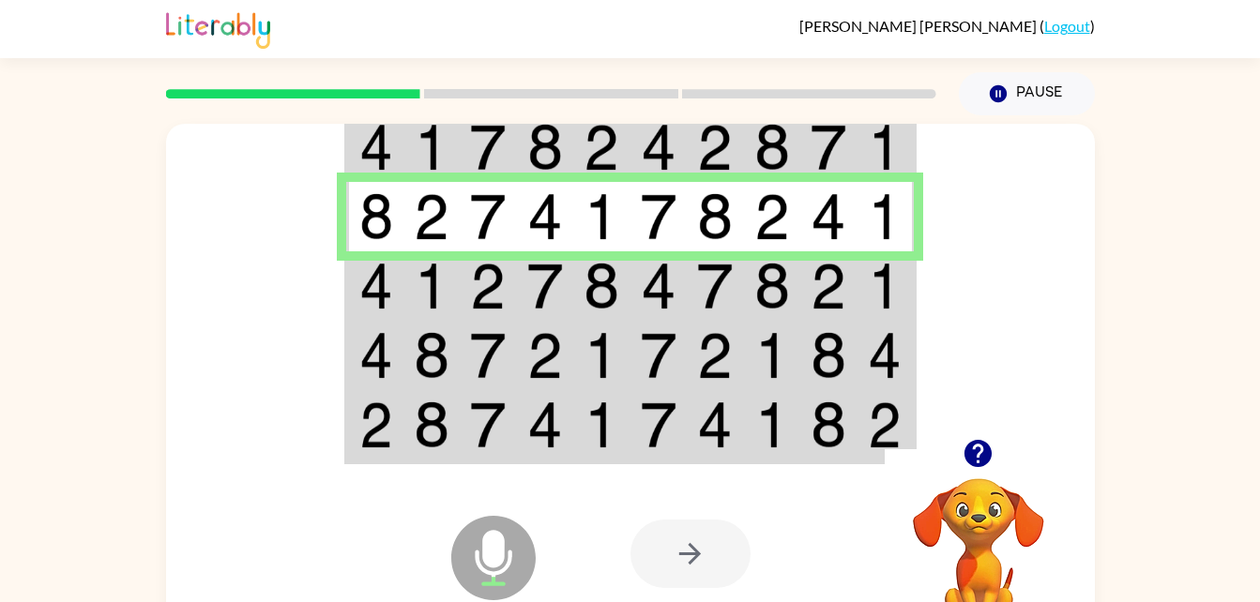
click at [556, 265] on img at bounding box center [545, 286] width 36 height 47
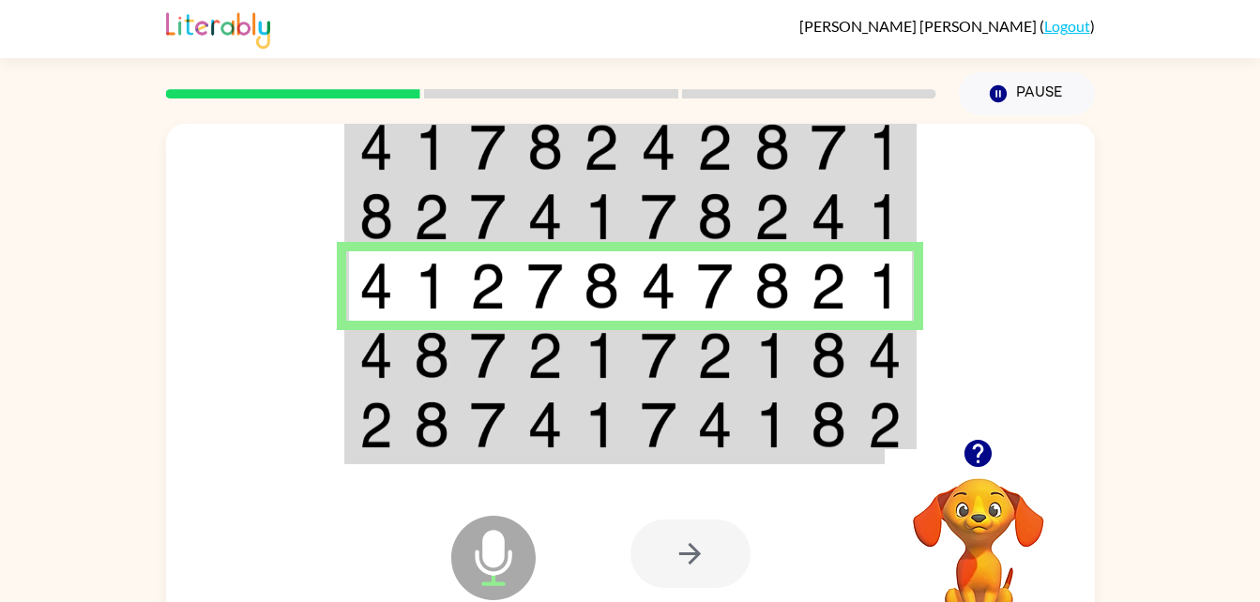
click at [387, 356] on img at bounding box center [376, 355] width 34 height 47
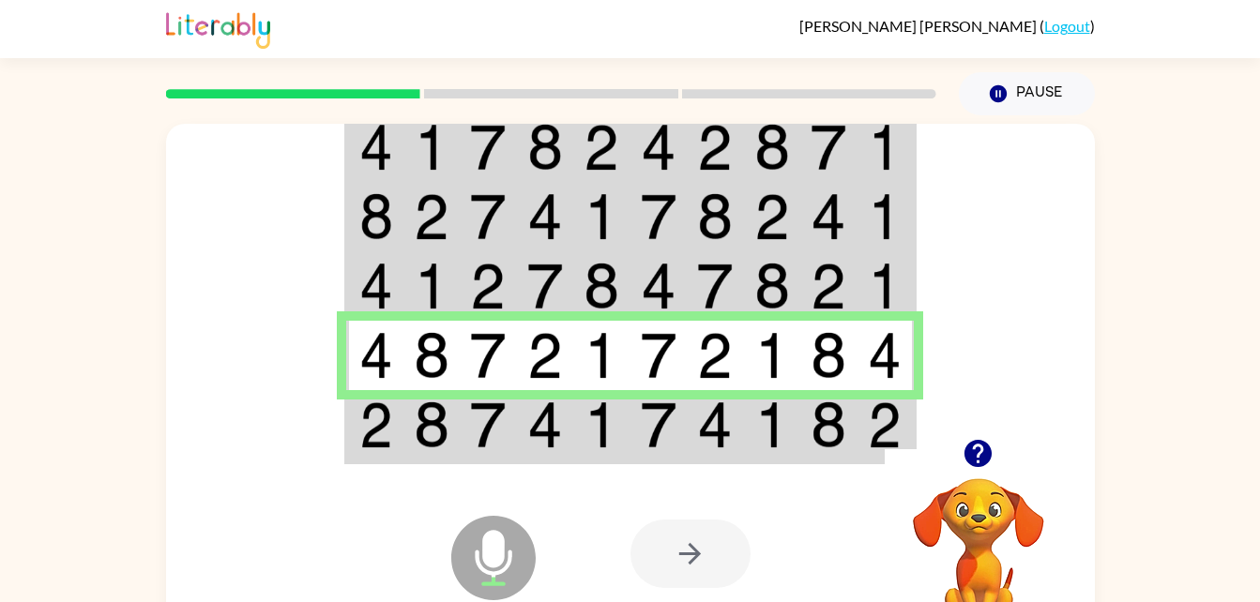
click at [400, 408] on td at bounding box center [374, 426] width 57 height 72
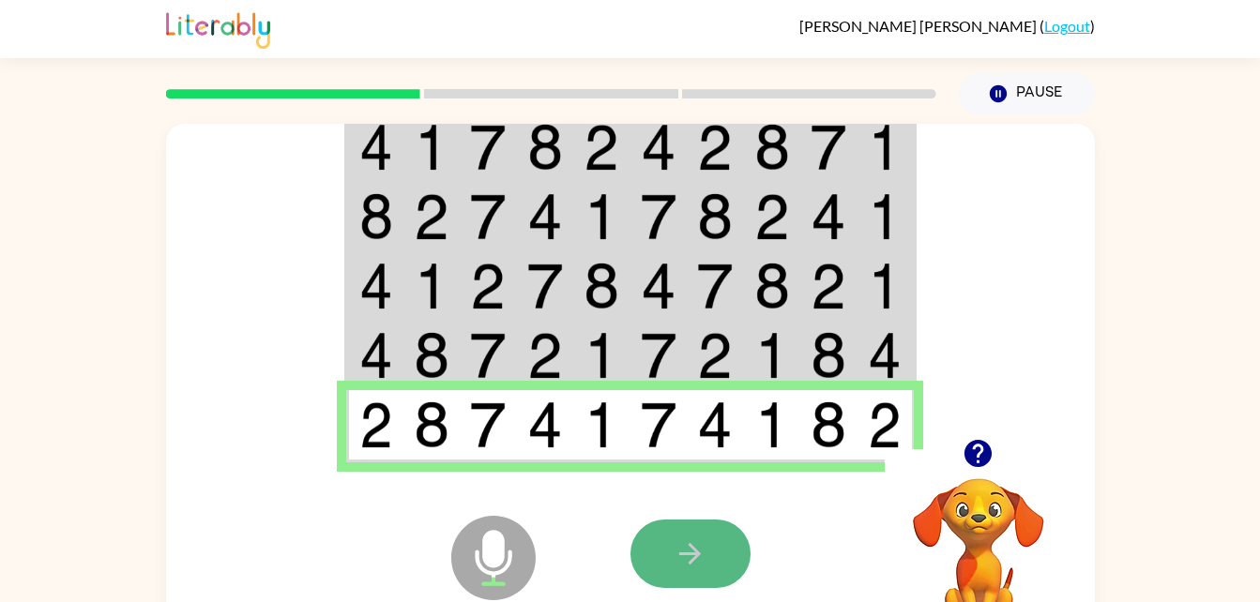
click at [686, 527] on button "button" at bounding box center [691, 554] width 120 height 68
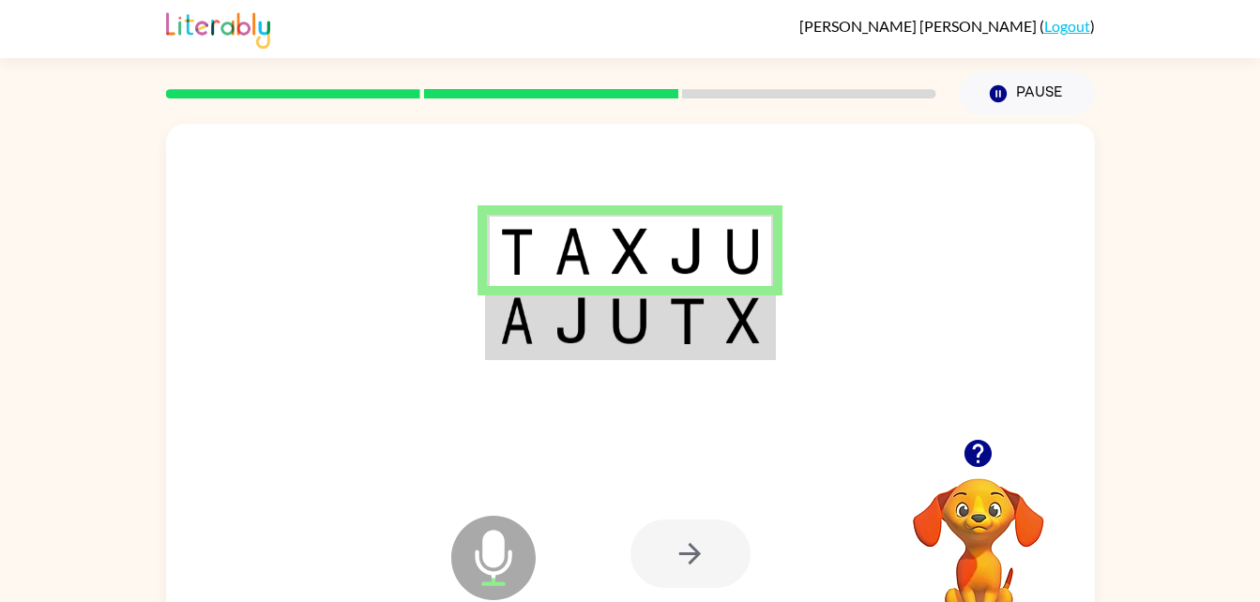
click at [722, 317] on td at bounding box center [744, 322] width 57 height 72
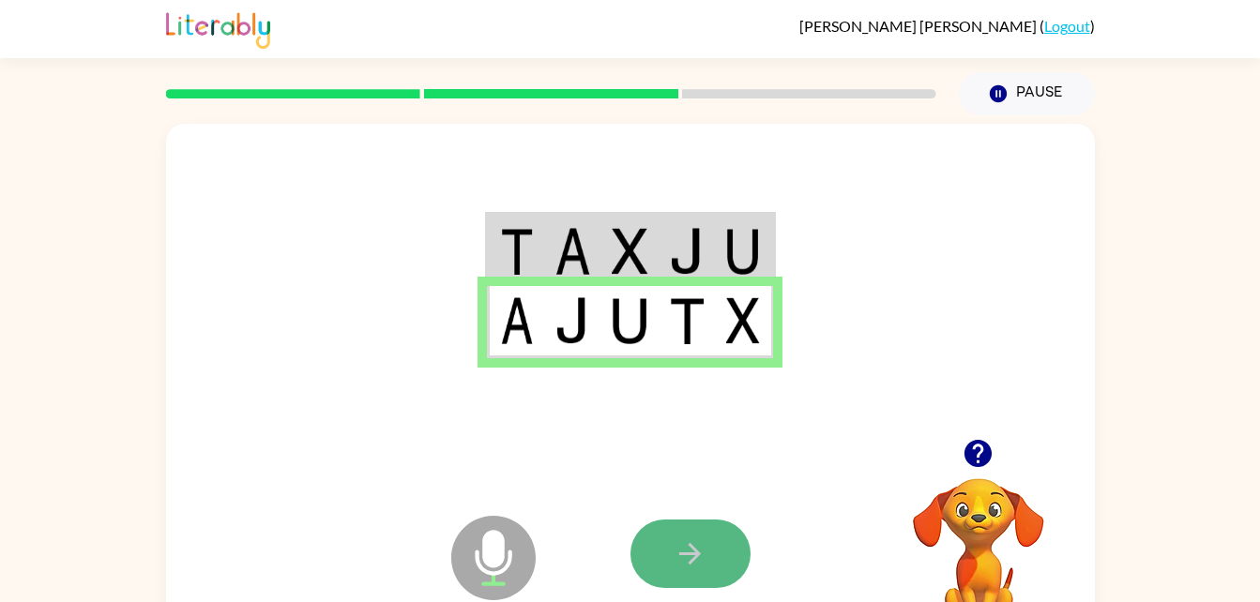
click at [672, 546] on button "button" at bounding box center [691, 554] width 120 height 68
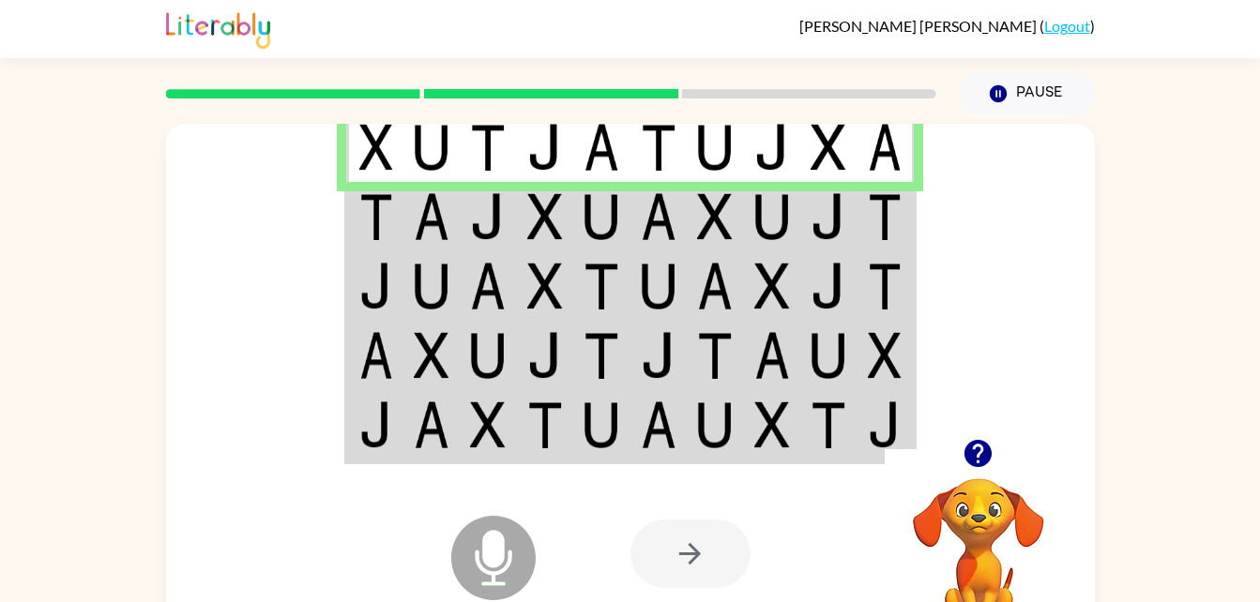
click at [542, 223] on img at bounding box center [545, 216] width 36 height 47
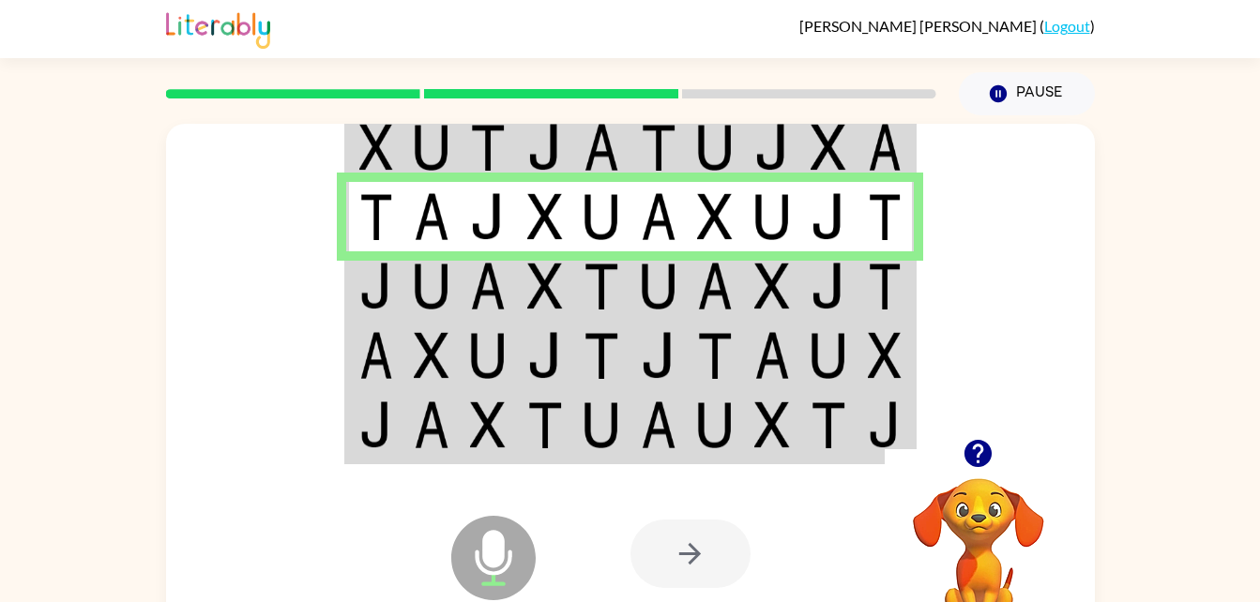
click at [551, 289] on img at bounding box center [545, 286] width 36 height 47
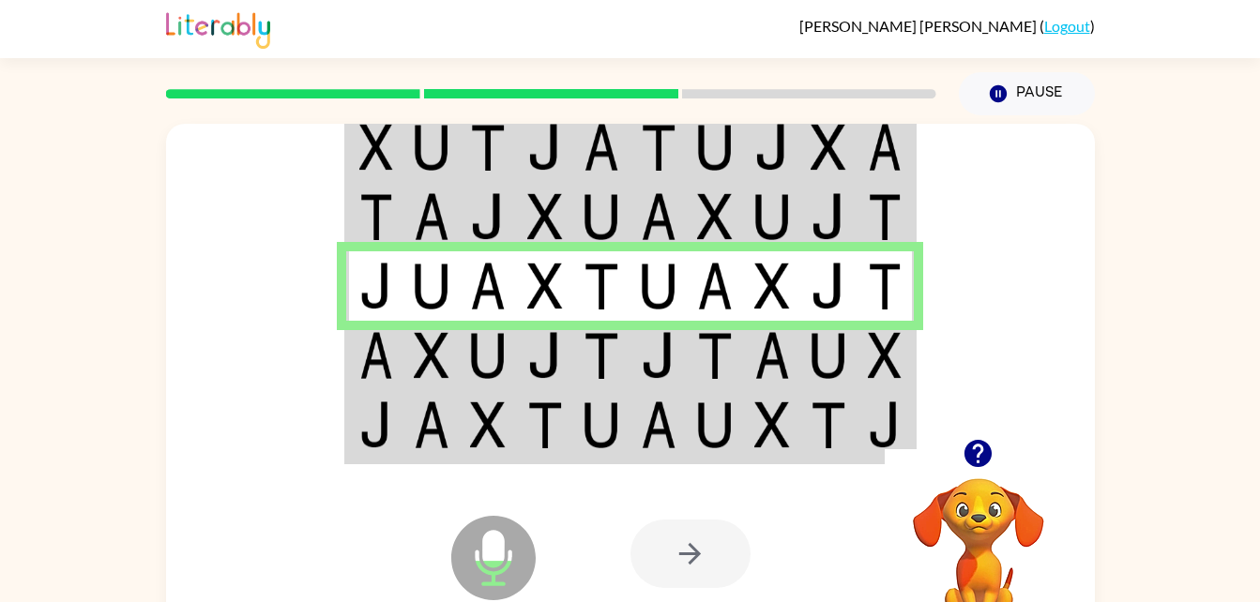
click at [536, 356] on img at bounding box center [545, 355] width 36 height 47
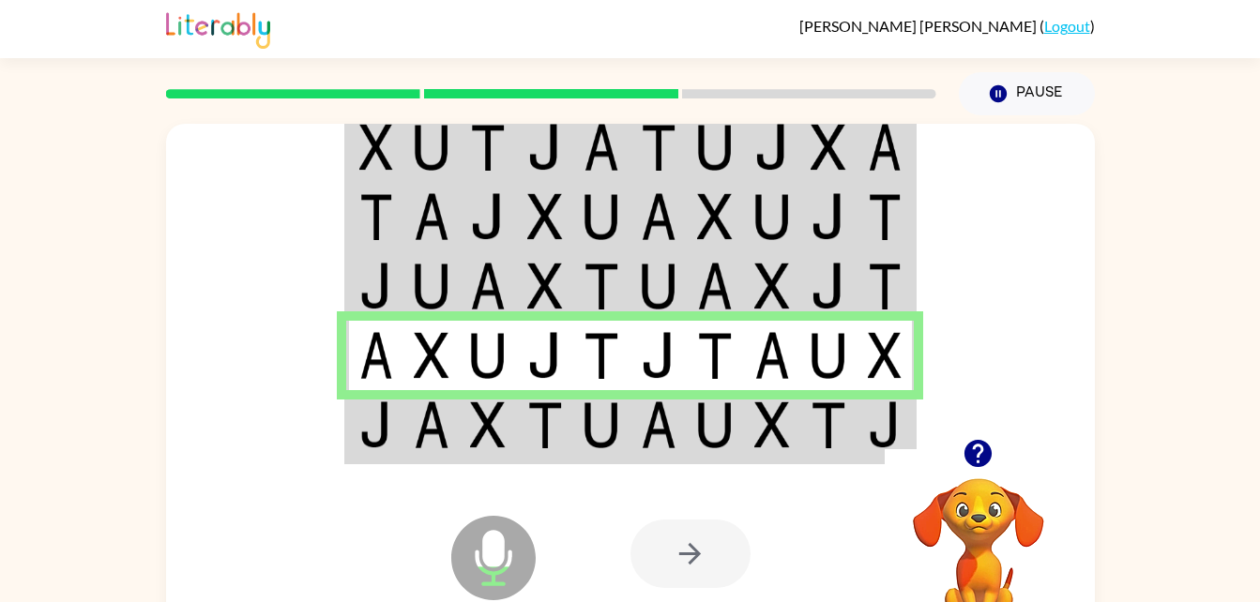
click at [539, 421] on img at bounding box center [545, 425] width 36 height 47
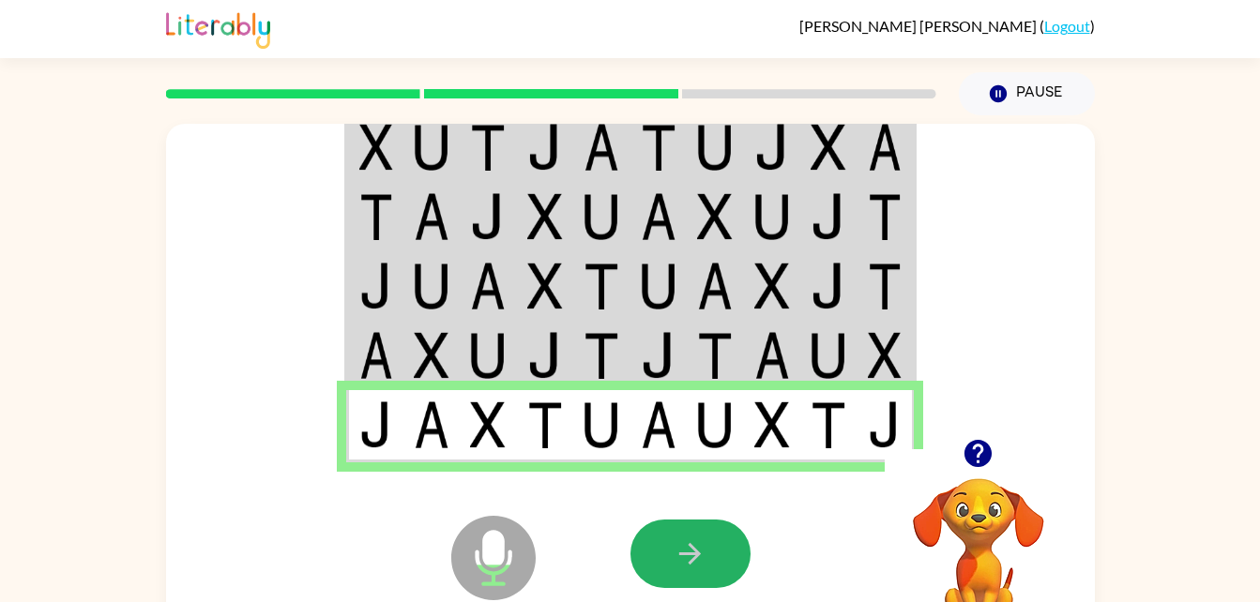
drag, startPoint x: 713, startPoint y: 578, endPoint x: 708, endPoint y: 564, distance: 15.2
click at [708, 564] on button "button" at bounding box center [691, 554] width 120 height 68
